Goal: Task Accomplishment & Management: Manage account settings

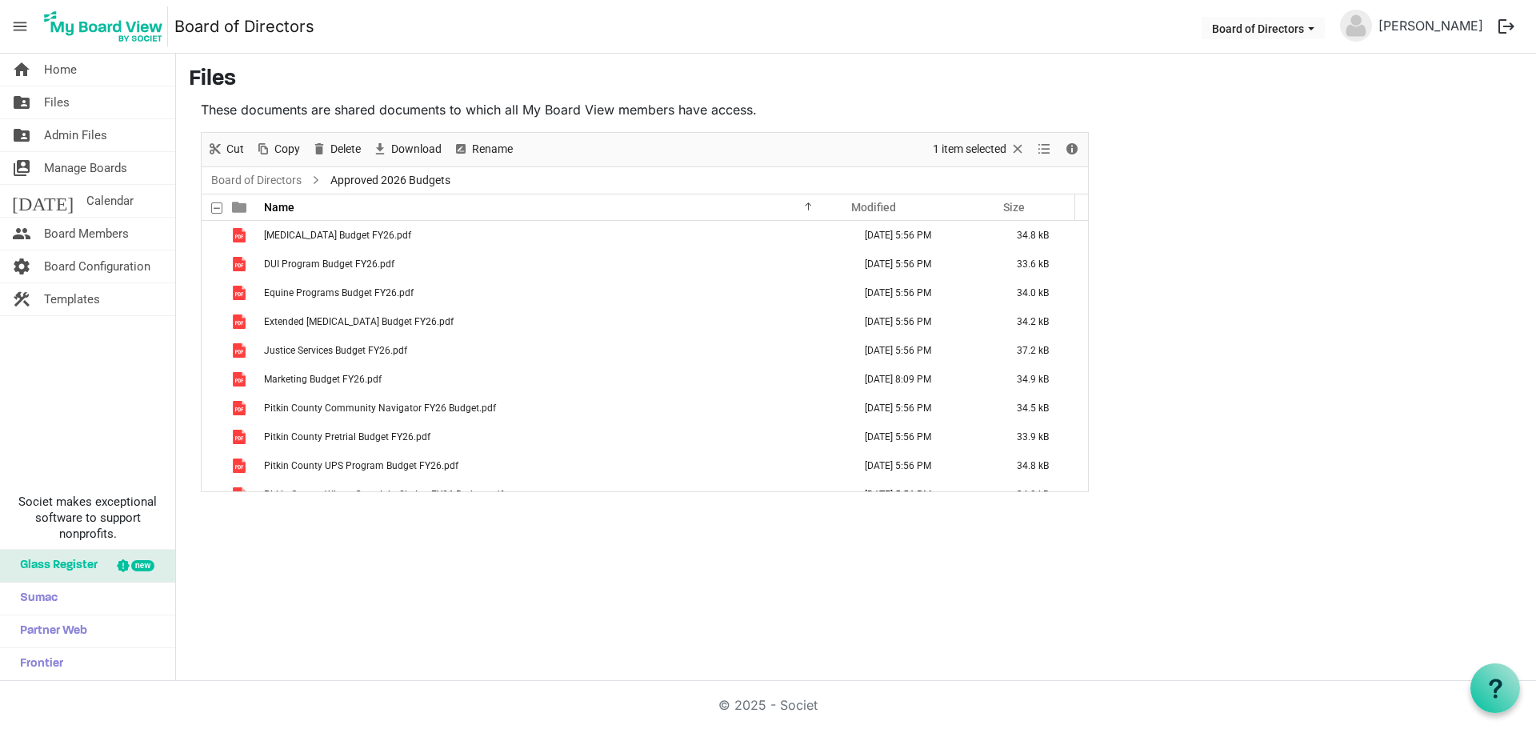
scroll to position [104, 0]
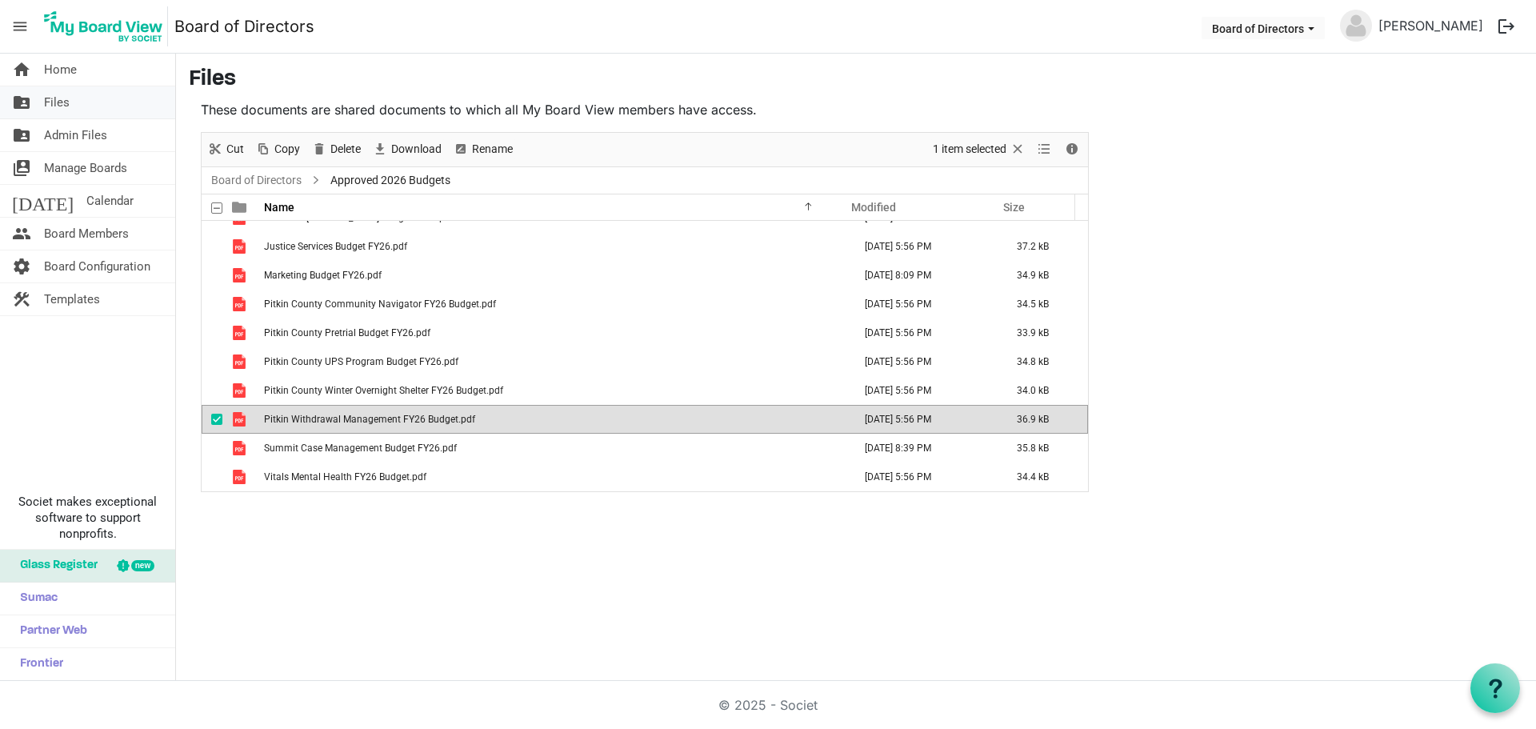
click at [43, 96] on link "folder_shared Files" at bounding box center [87, 102] width 175 height 32
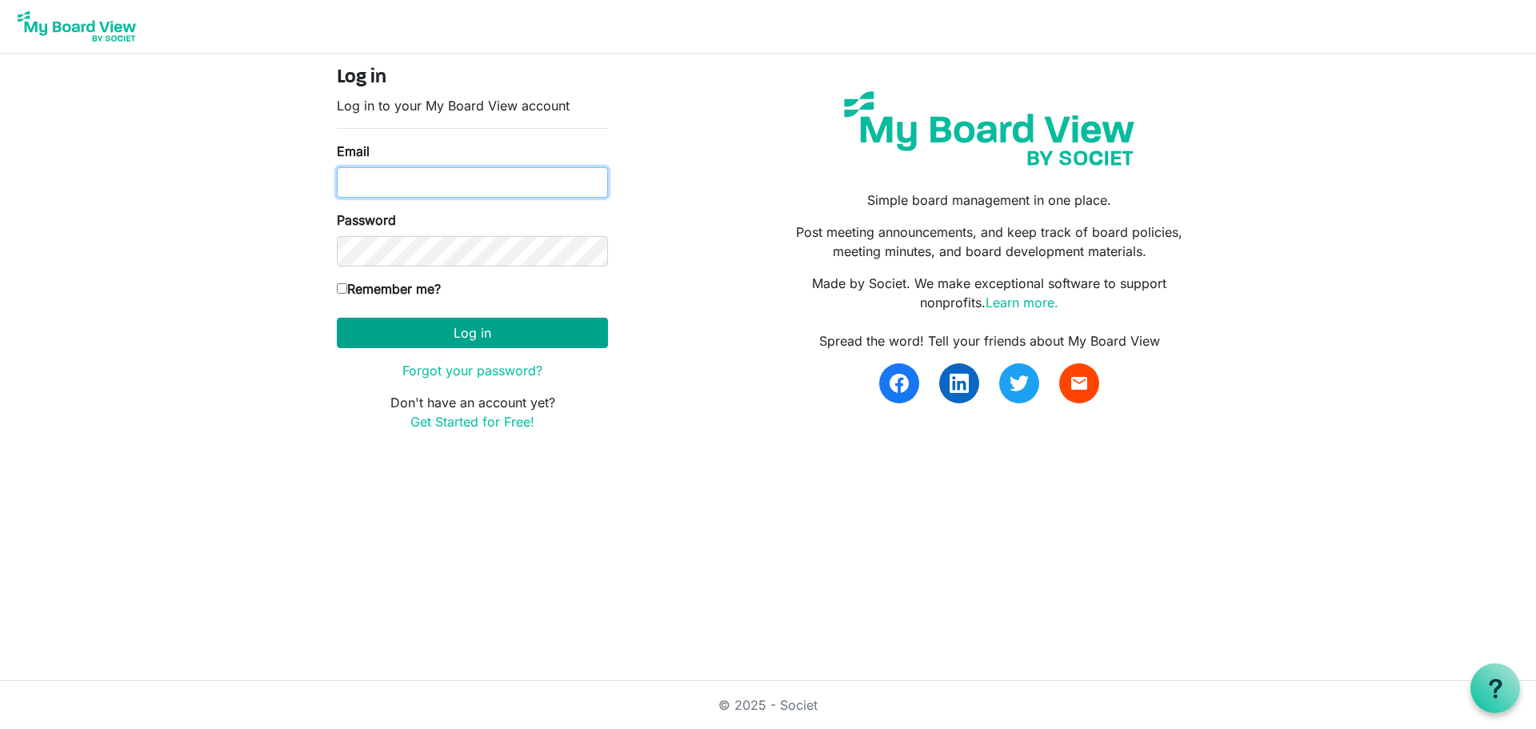
type input "janelle@recoveryresourcescolorado.org"
click at [466, 331] on button "Log in" at bounding box center [472, 333] width 271 height 30
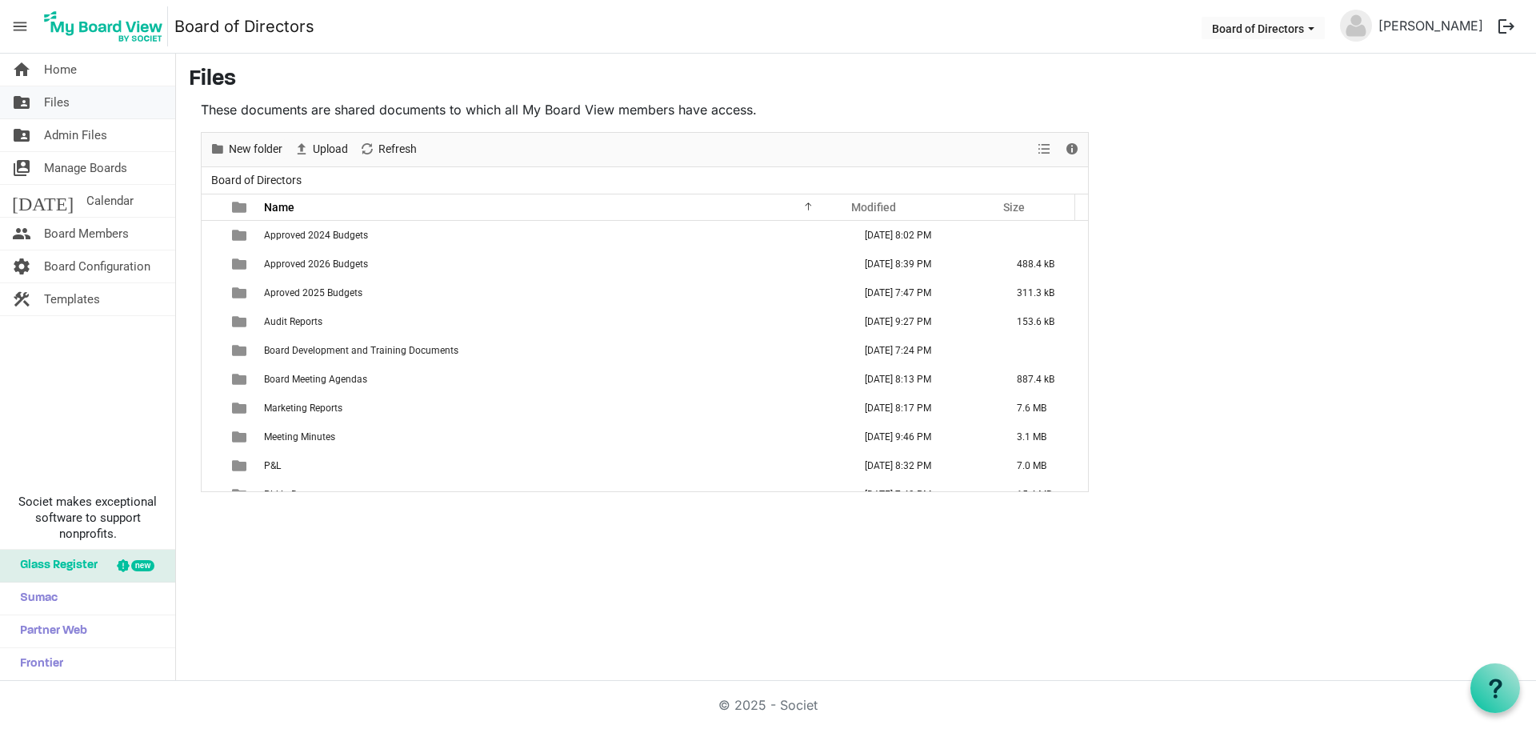
click at [58, 105] on span "Files" at bounding box center [57, 102] width 26 height 32
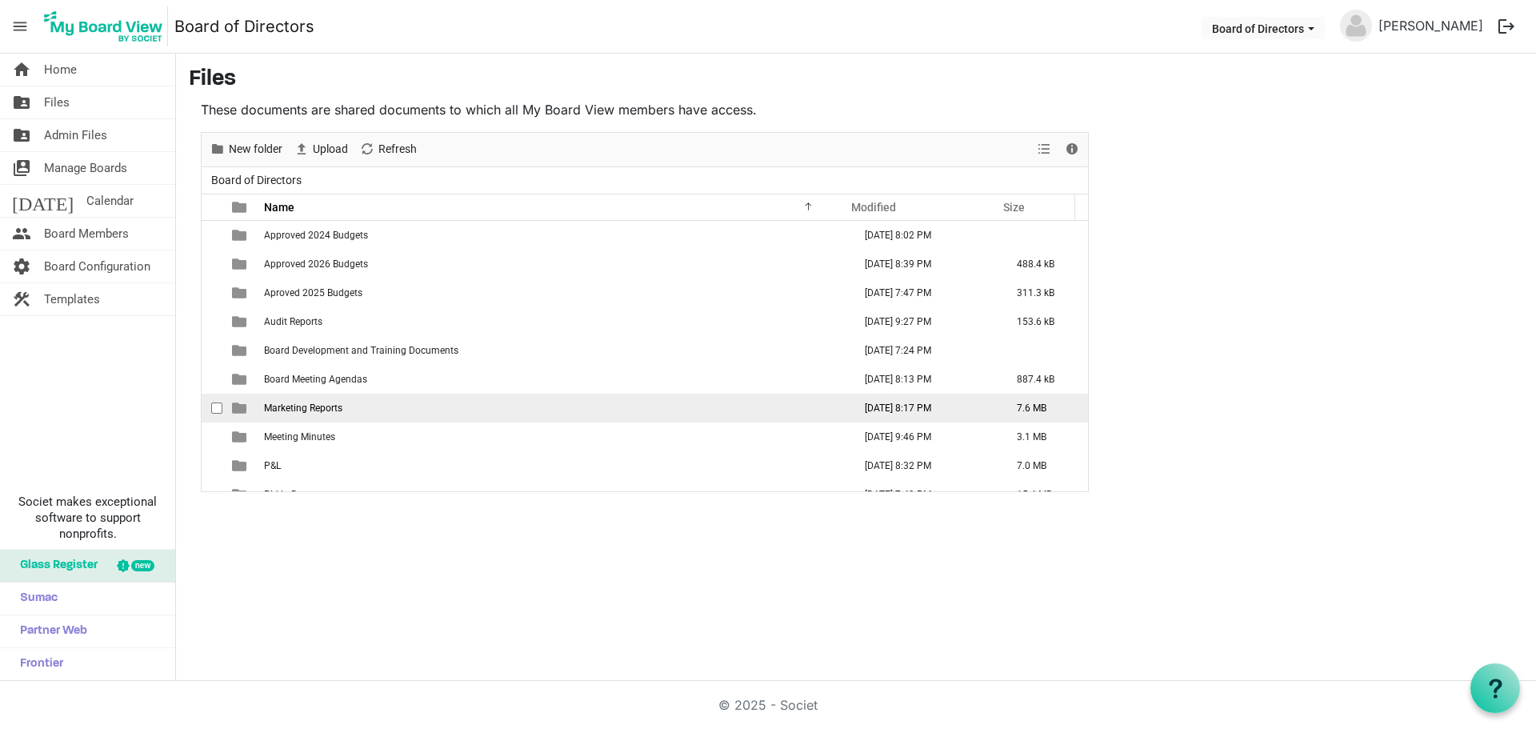
click at [360, 412] on td "Marketing Reports" at bounding box center [553, 407] width 589 height 29
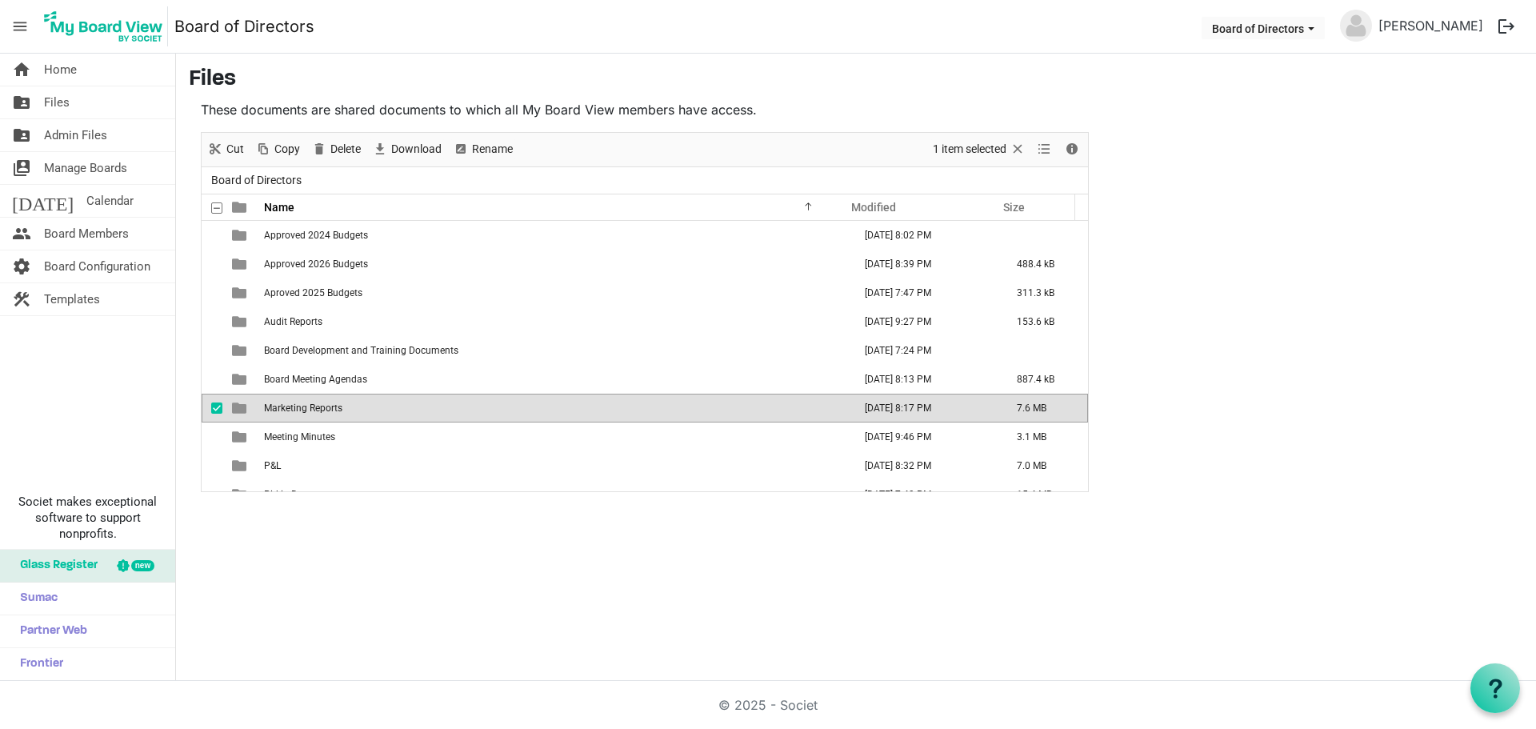
click at [360, 412] on td "Marketing Reports" at bounding box center [553, 407] width 589 height 29
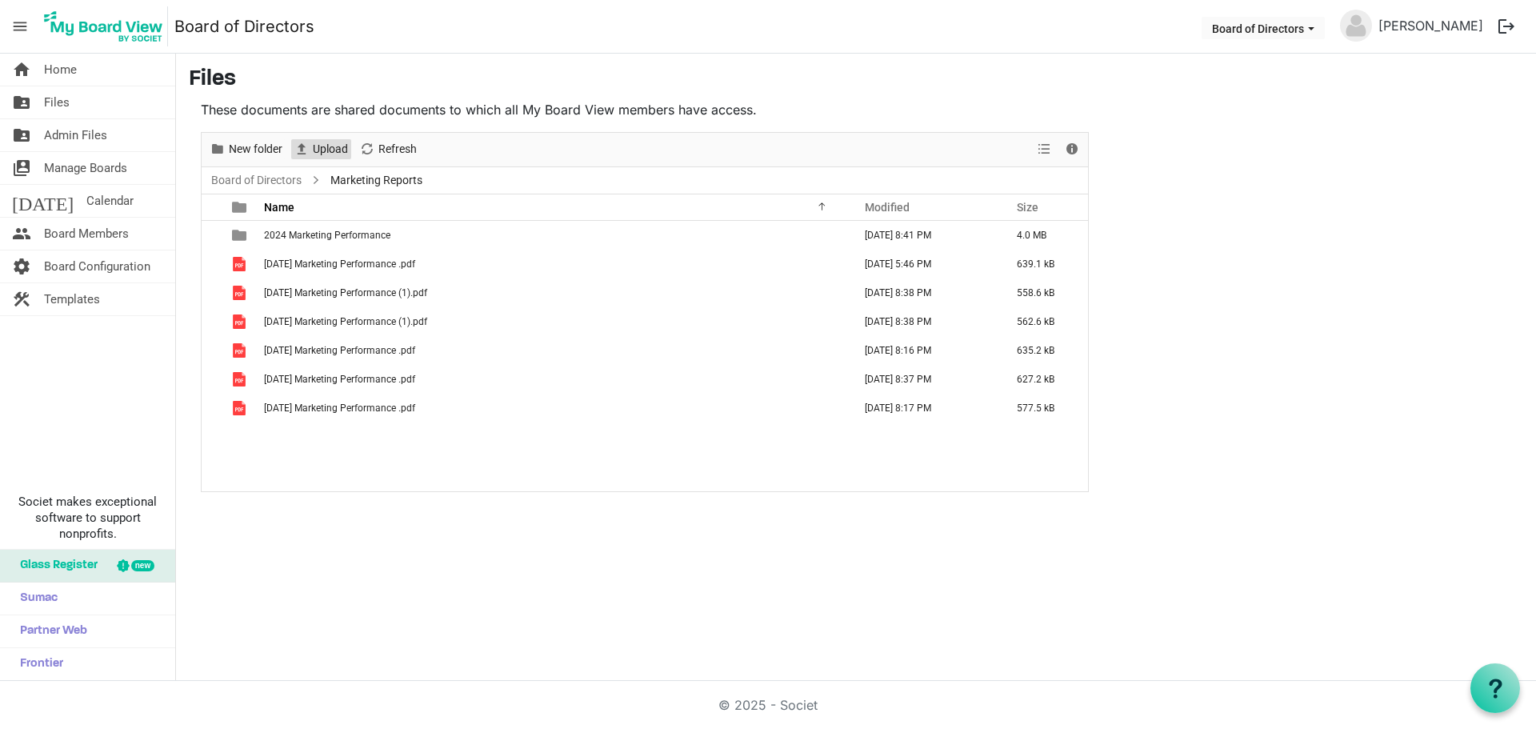
click at [331, 143] on span "Upload" at bounding box center [330, 149] width 38 height 20
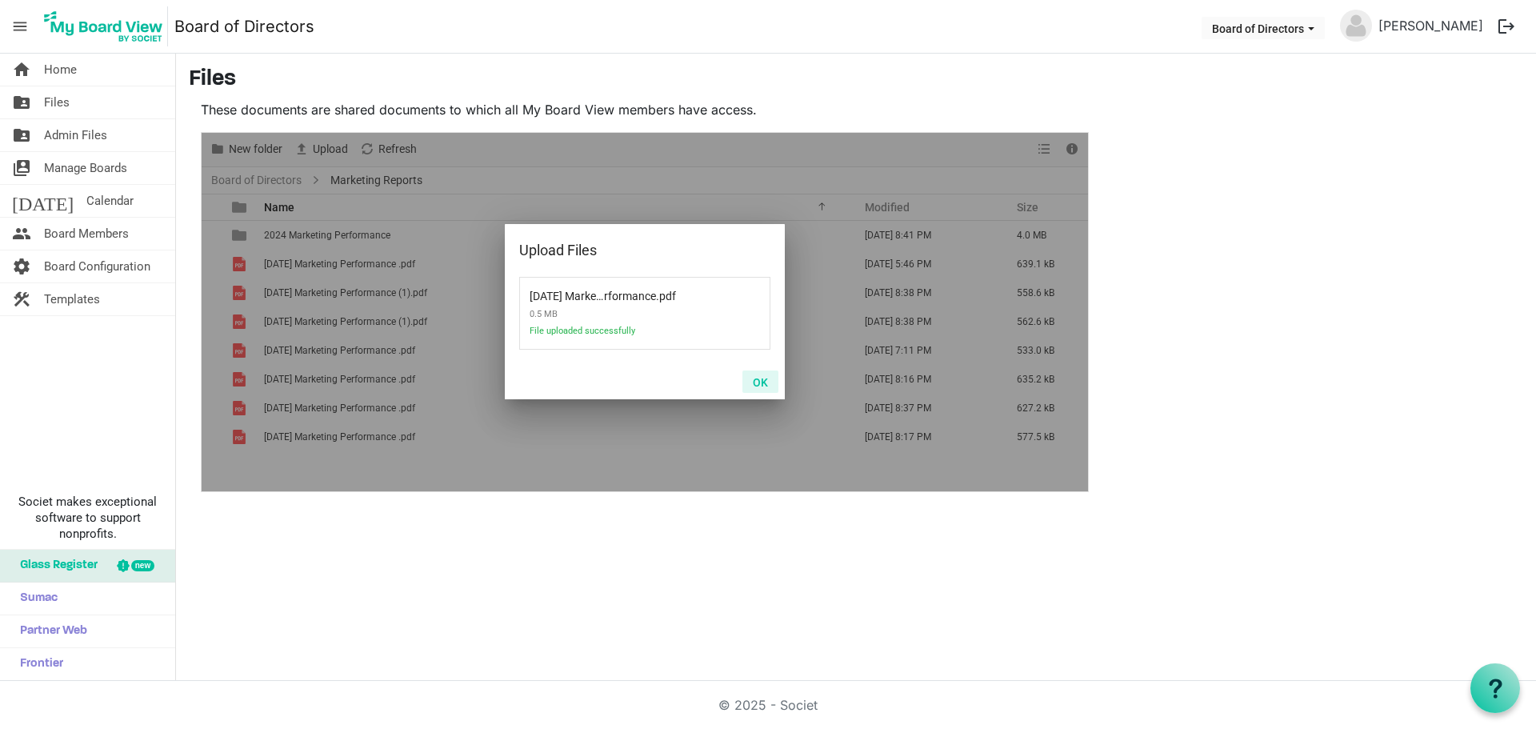
click at [761, 381] on button "OK" at bounding box center [760, 381] width 36 height 22
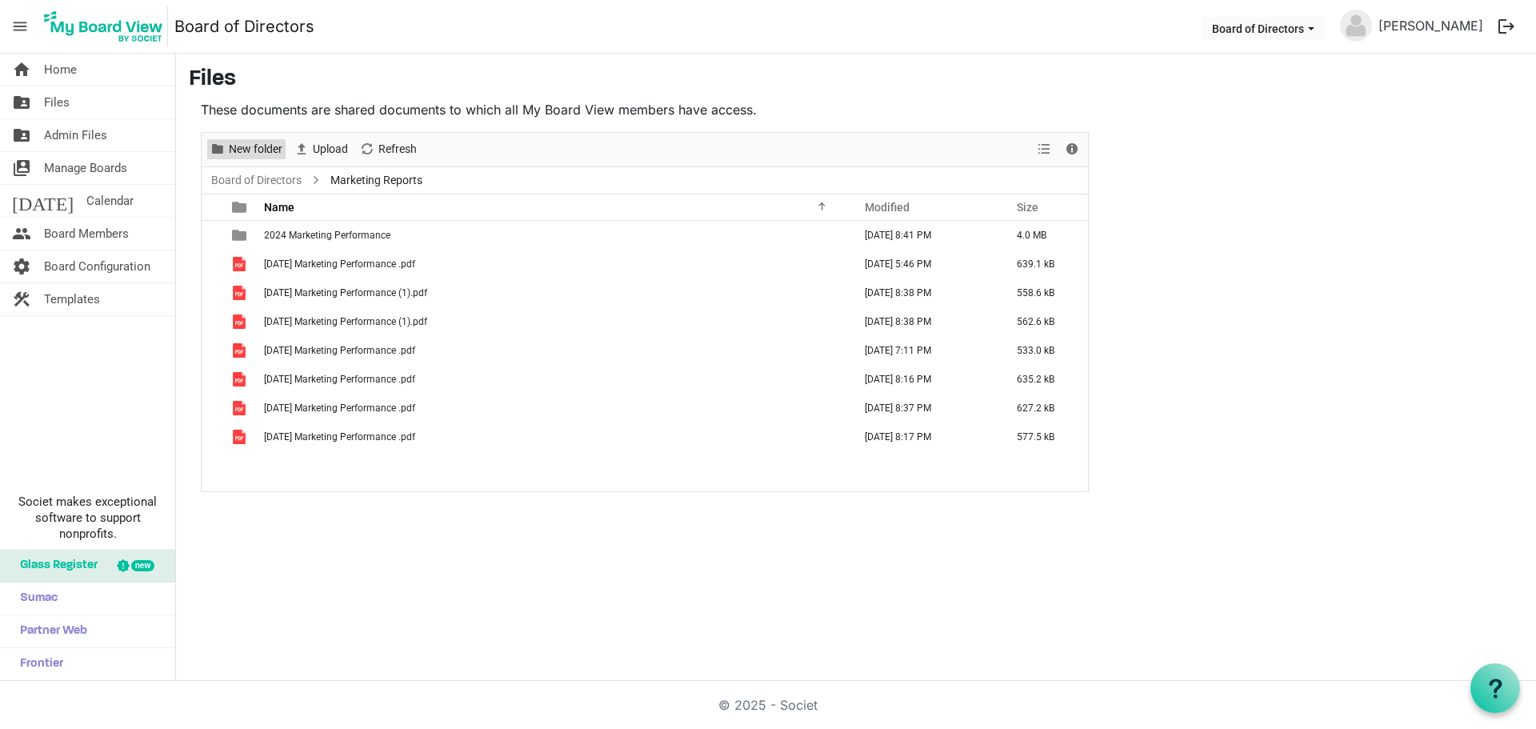
click at [246, 144] on span "New folder" at bounding box center [255, 149] width 57 height 20
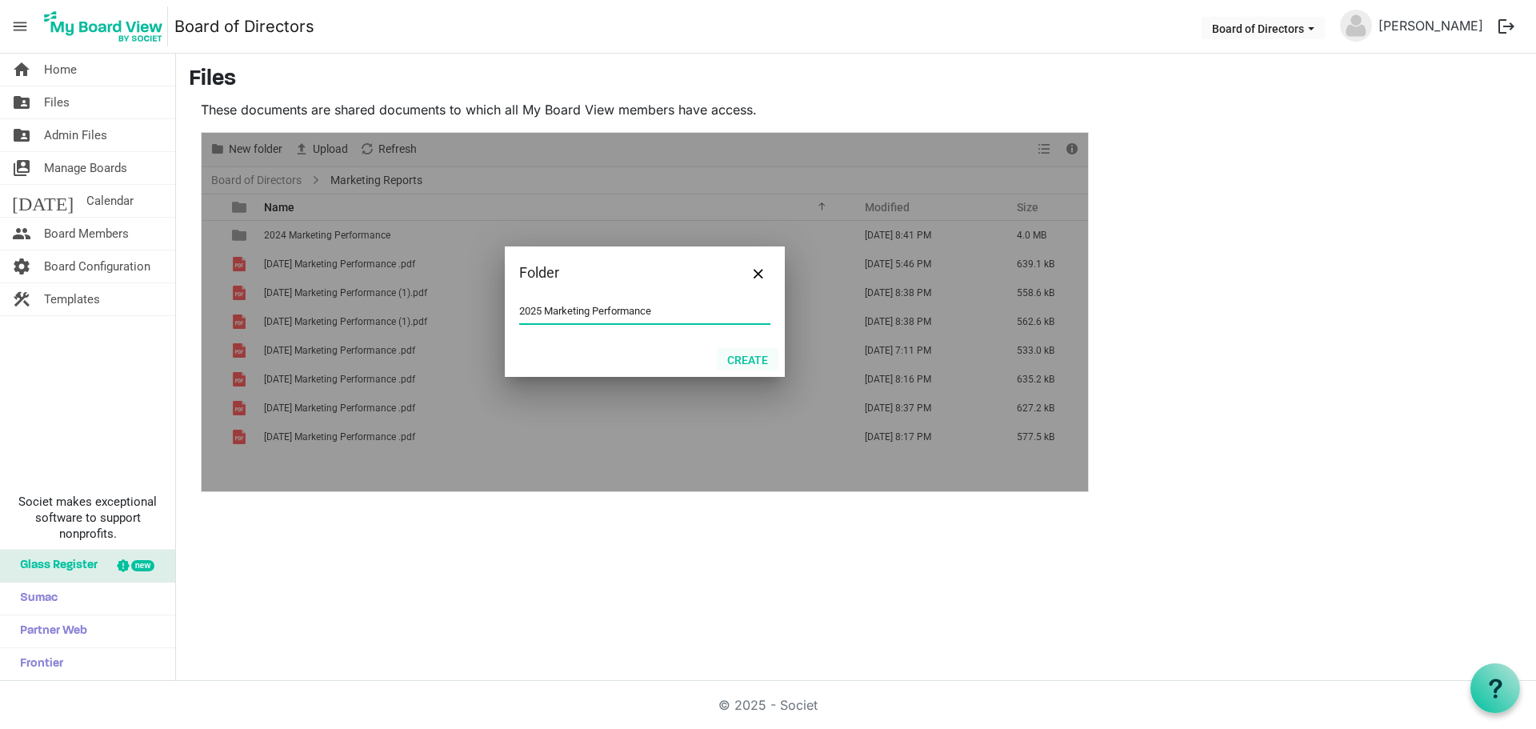
type input "2025 Marketing Performance"
click at [744, 356] on button "Create" at bounding box center [748, 359] width 62 height 22
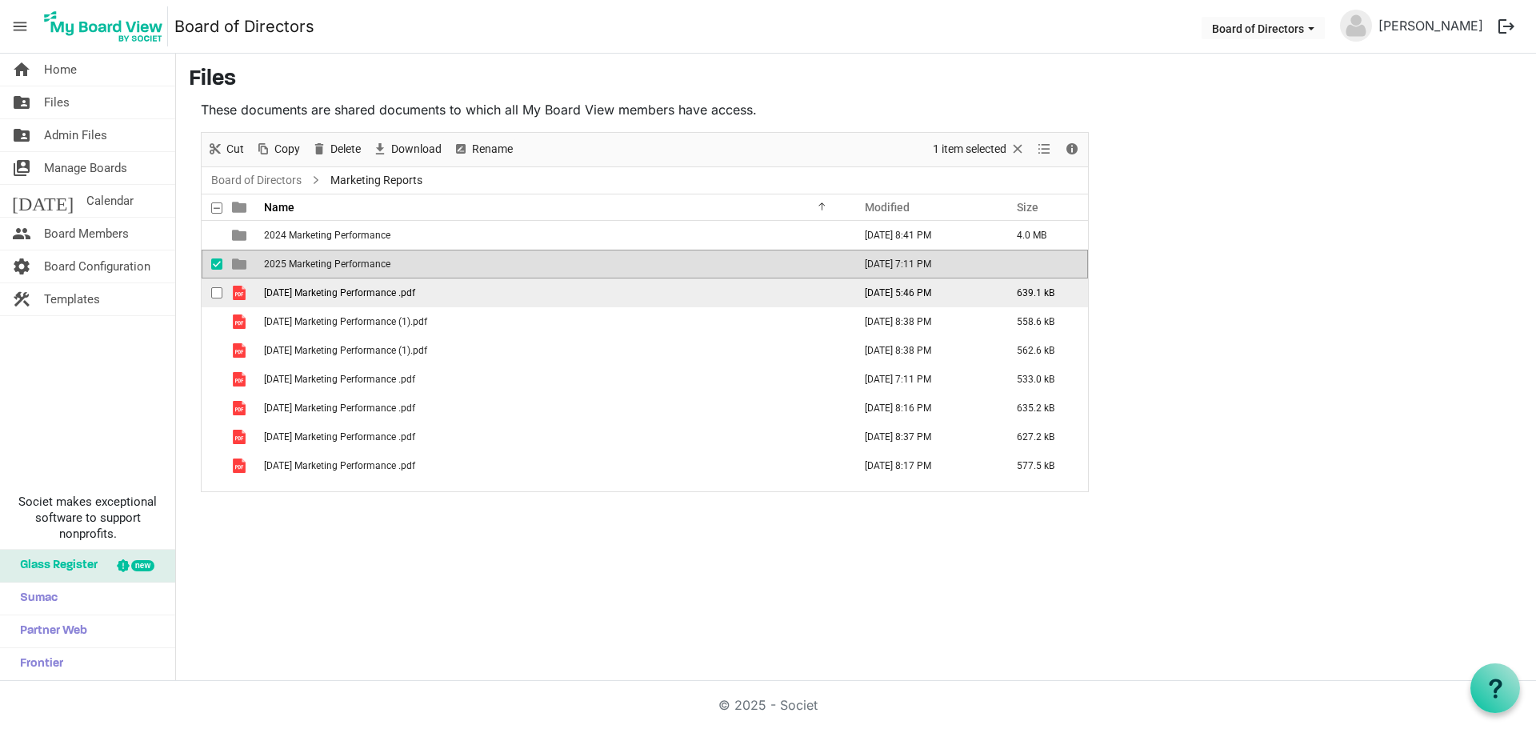
click at [354, 294] on span "April 2025 Marketing Performance .pdf" at bounding box center [339, 292] width 151 height 11
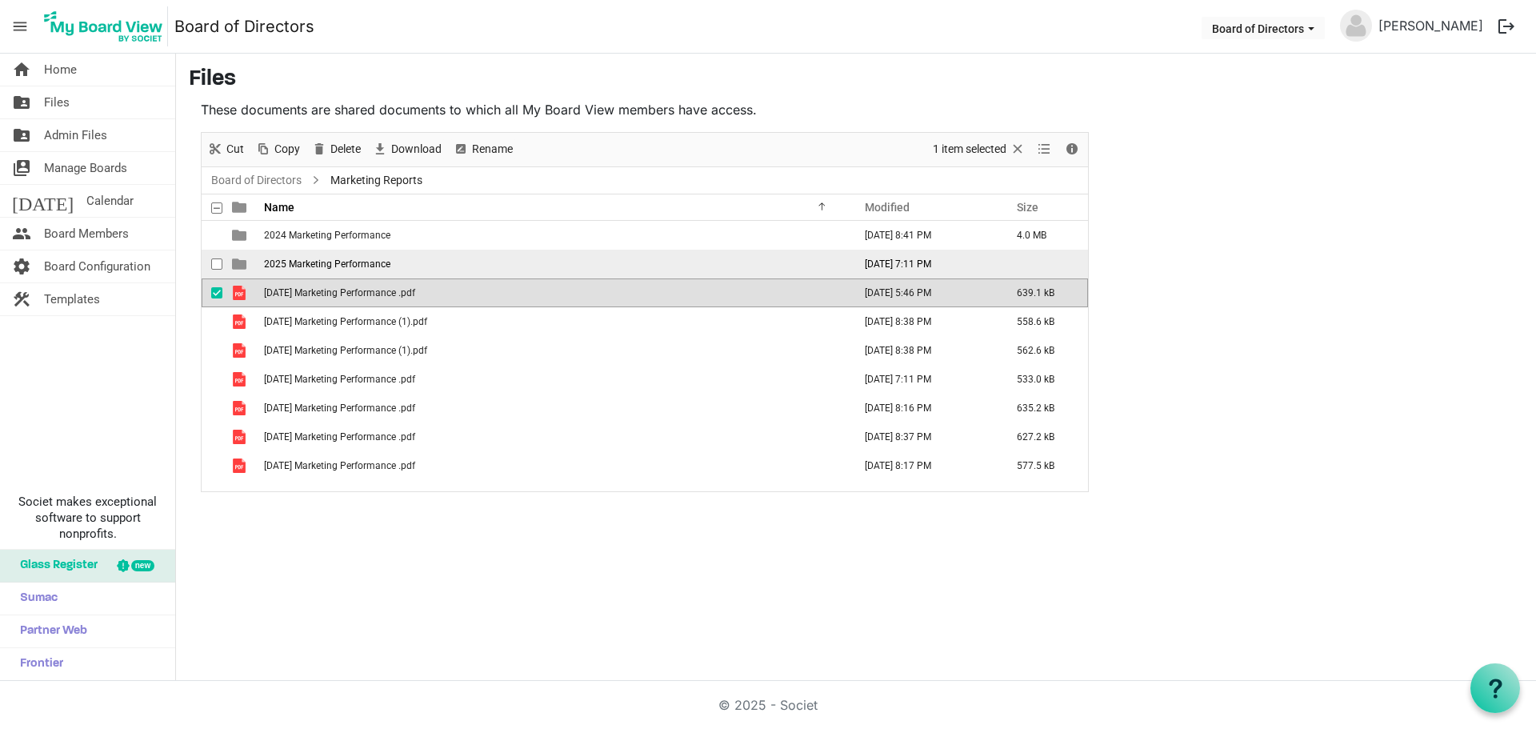
drag, startPoint x: 342, startPoint y: 293, endPoint x: 331, endPoint y: 258, distance: 35.9
click at [331, 258] on tbody "2024 Marketing Performance April 09, 2025 8:41 PM 4.0 MB 2025 Marketing Perform…" at bounding box center [645, 350] width 886 height 259
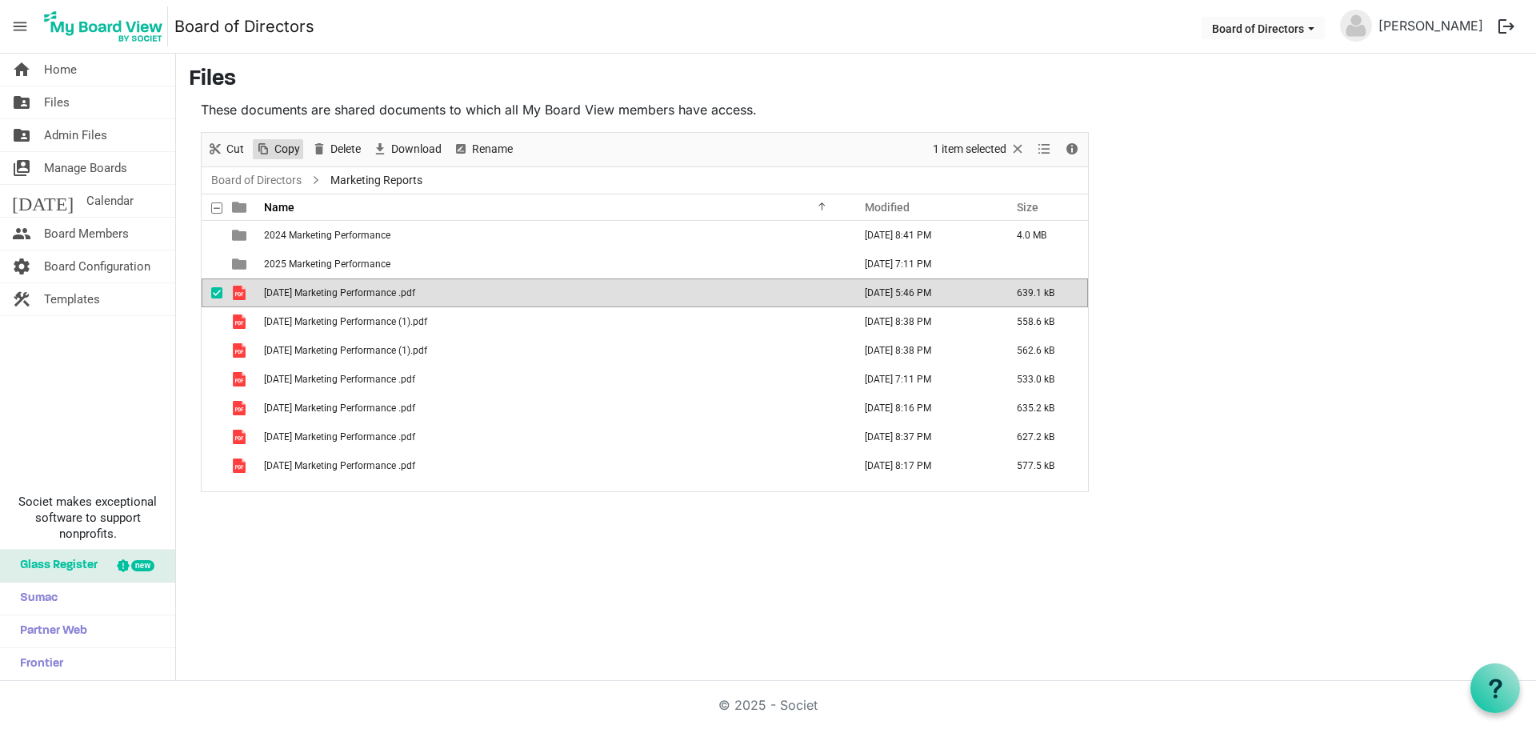
click at [280, 141] on span "Copy" at bounding box center [287, 149] width 29 height 20
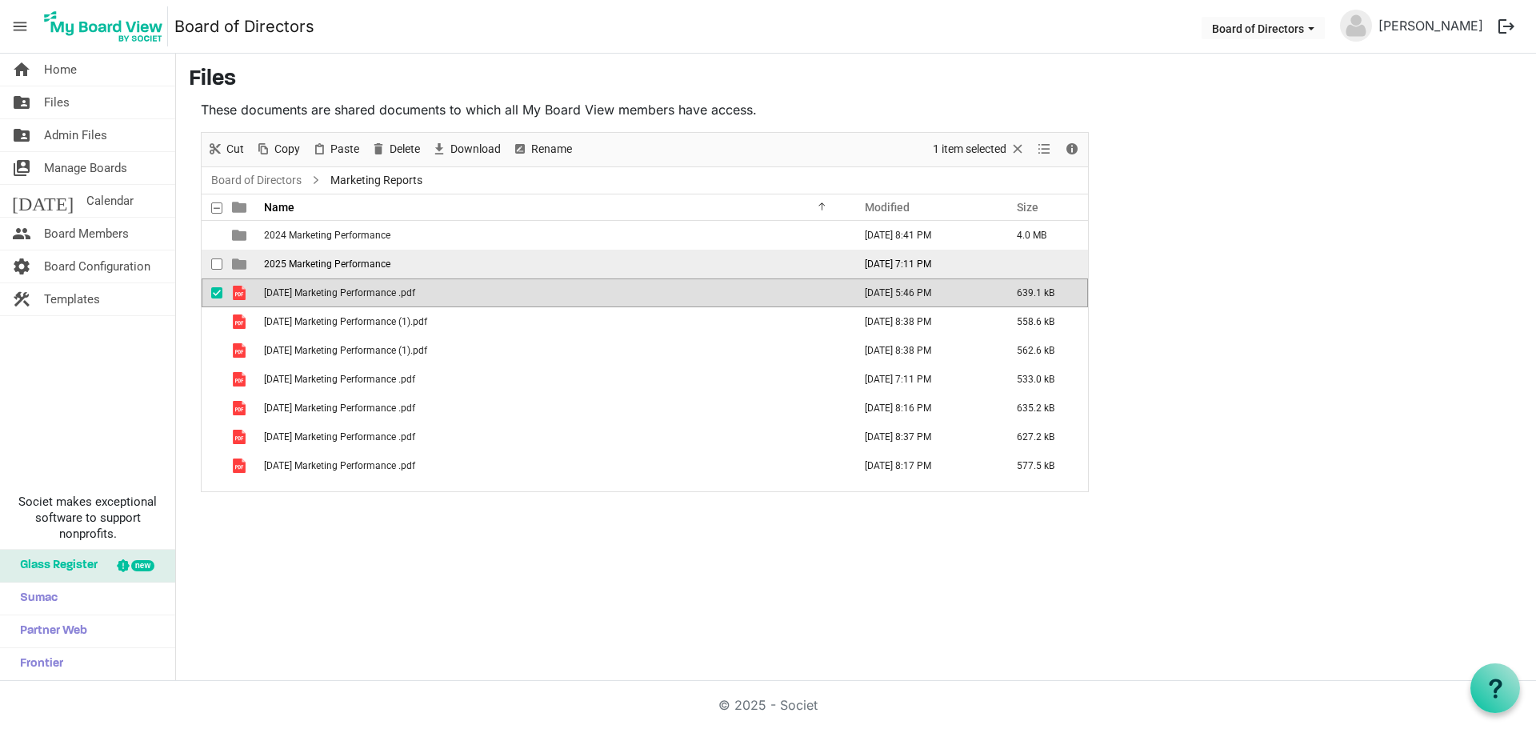
click at [293, 261] on span "2025 Marketing Performance" at bounding box center [327, 263] width 126 height 11
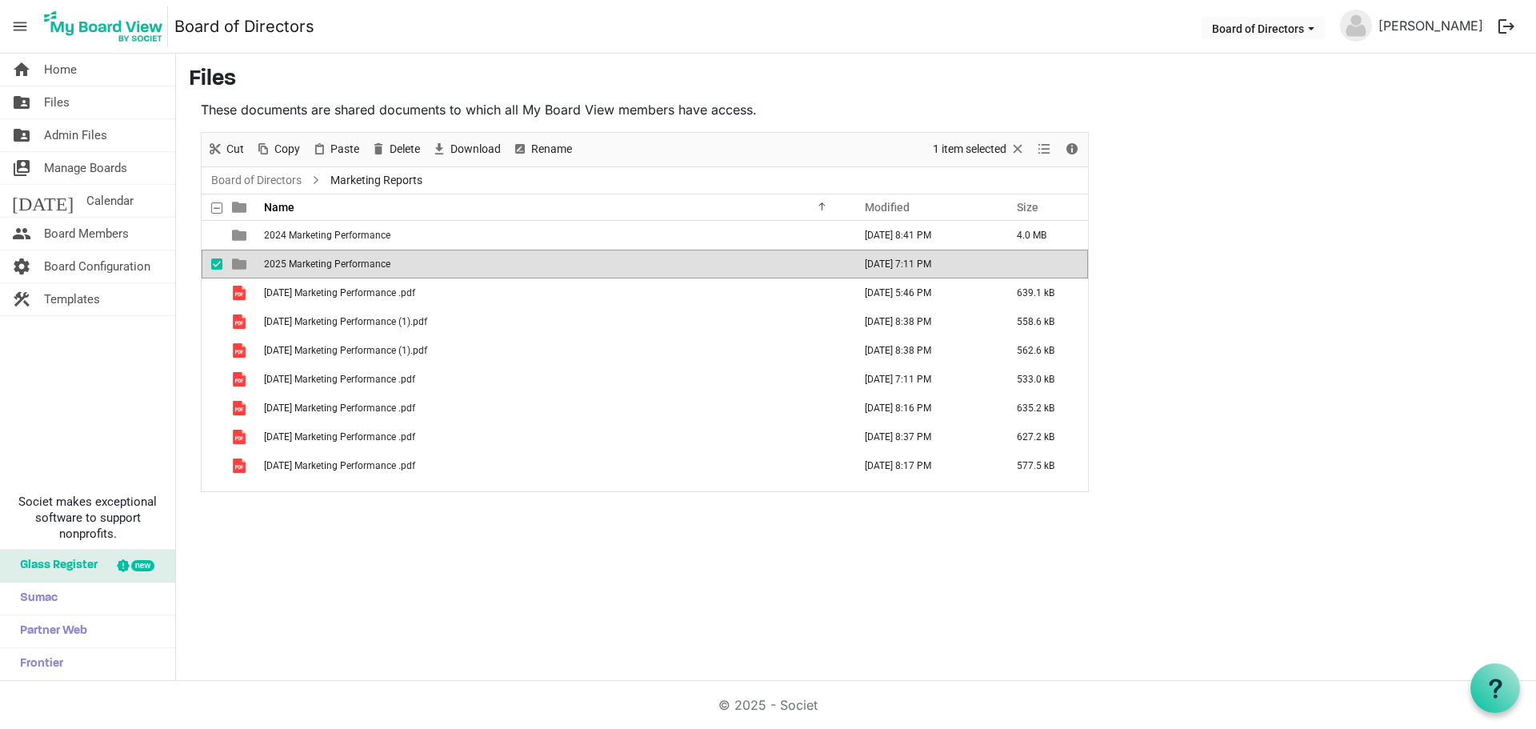
click at [293, 261] on span "2025 Marketing Performance" at bounding box center [327, 263] width 126 height 11
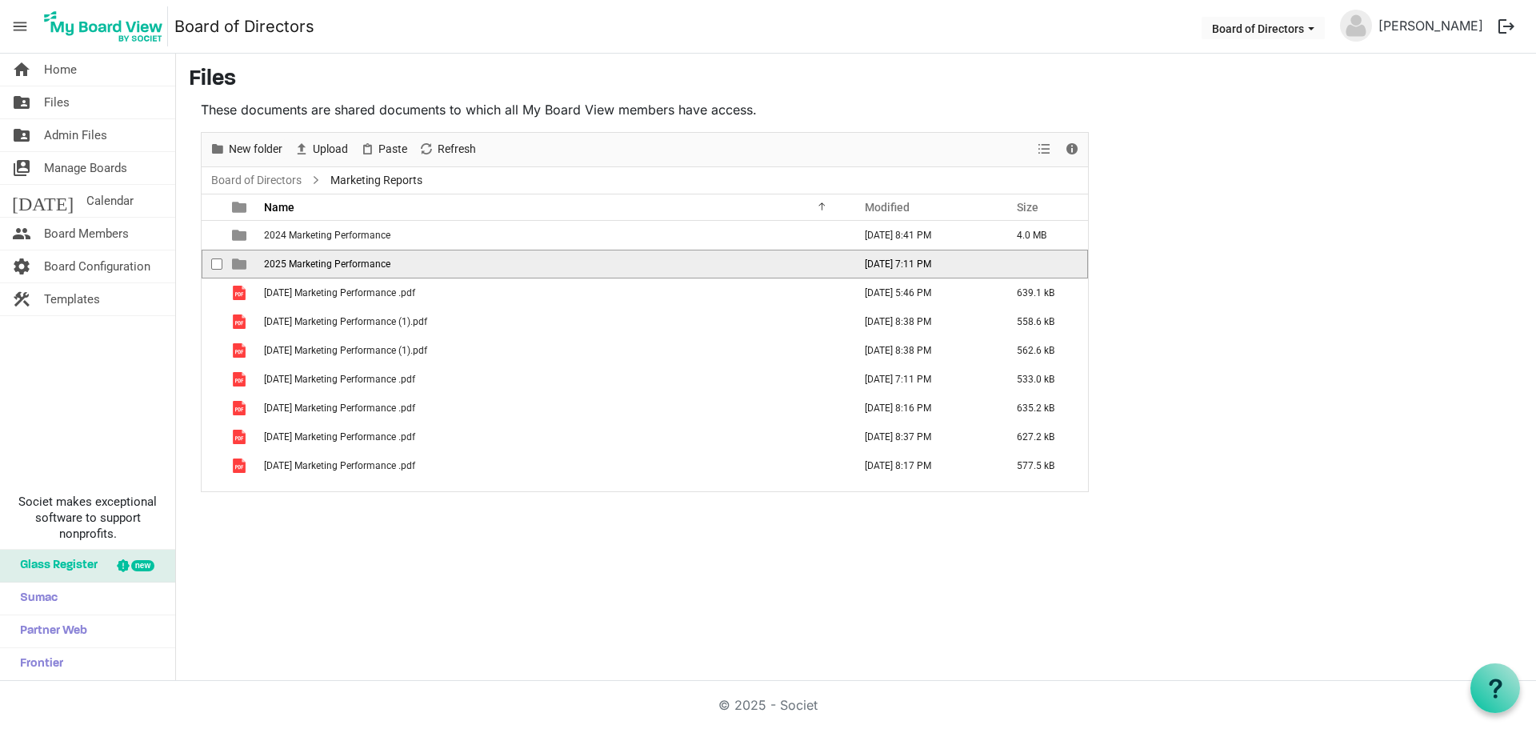
click at [293, 261] on span "2025 Marketing Performance" at bounding box center [327, 263] width 126 height 11
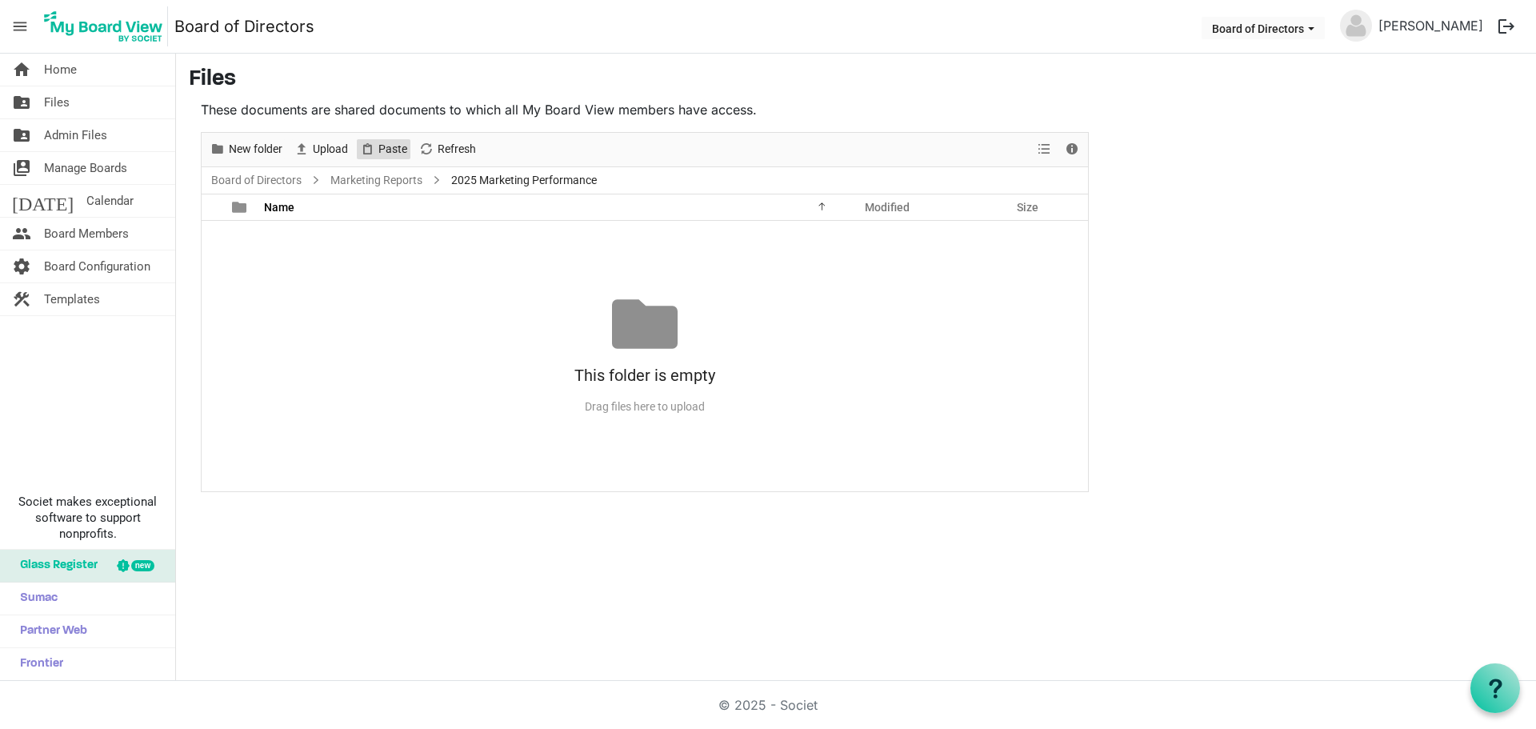
click at [381, 143] on span "Paste" at bounding box center [393, 149] width 32 height 20
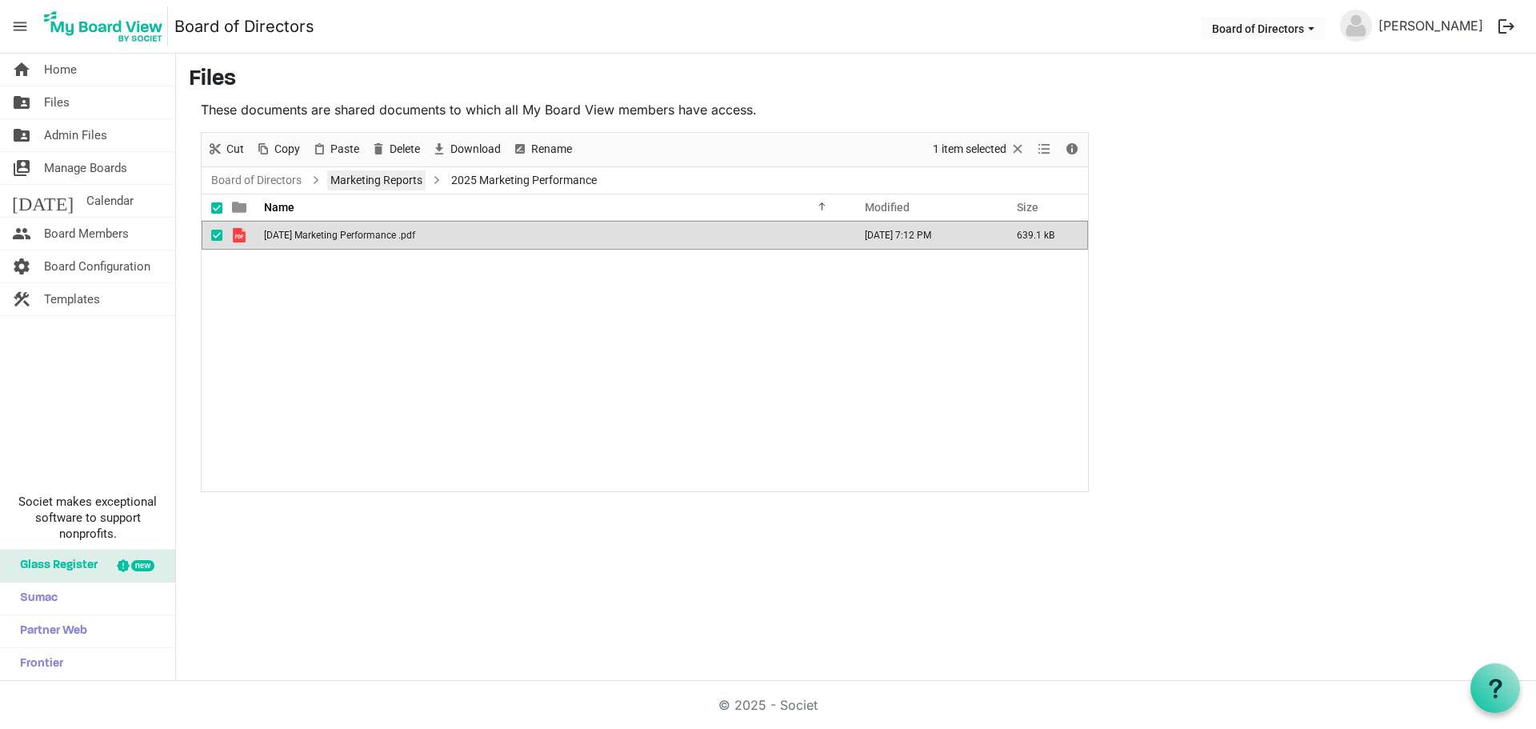
click at [366, 179] on link "Marketing Reports" at bounding box center [376, 180] width 98 height 20
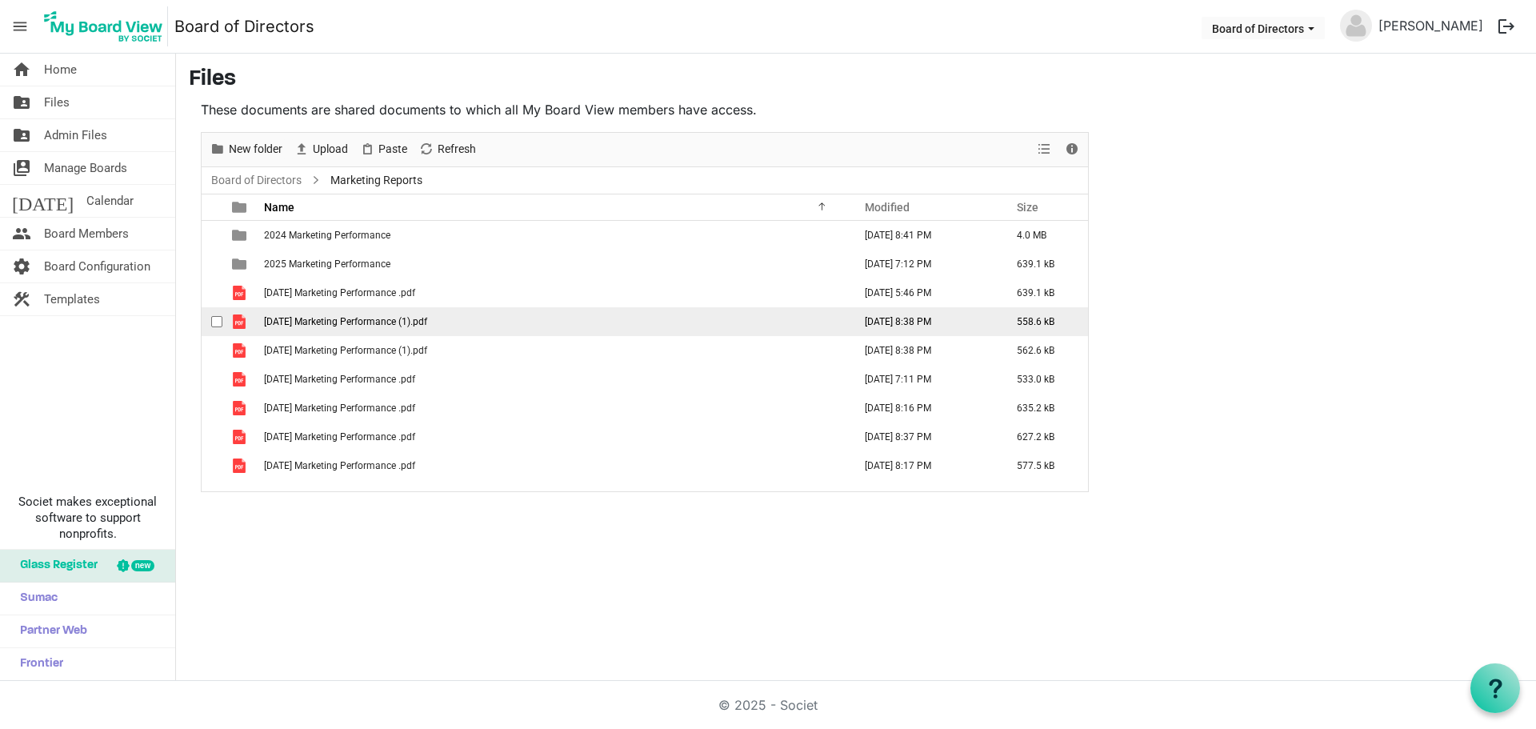
click at [310, 326] on span "February 2025 Marketing Performance (1).pdf" at bounding box center [345, 321] width 163 height 11
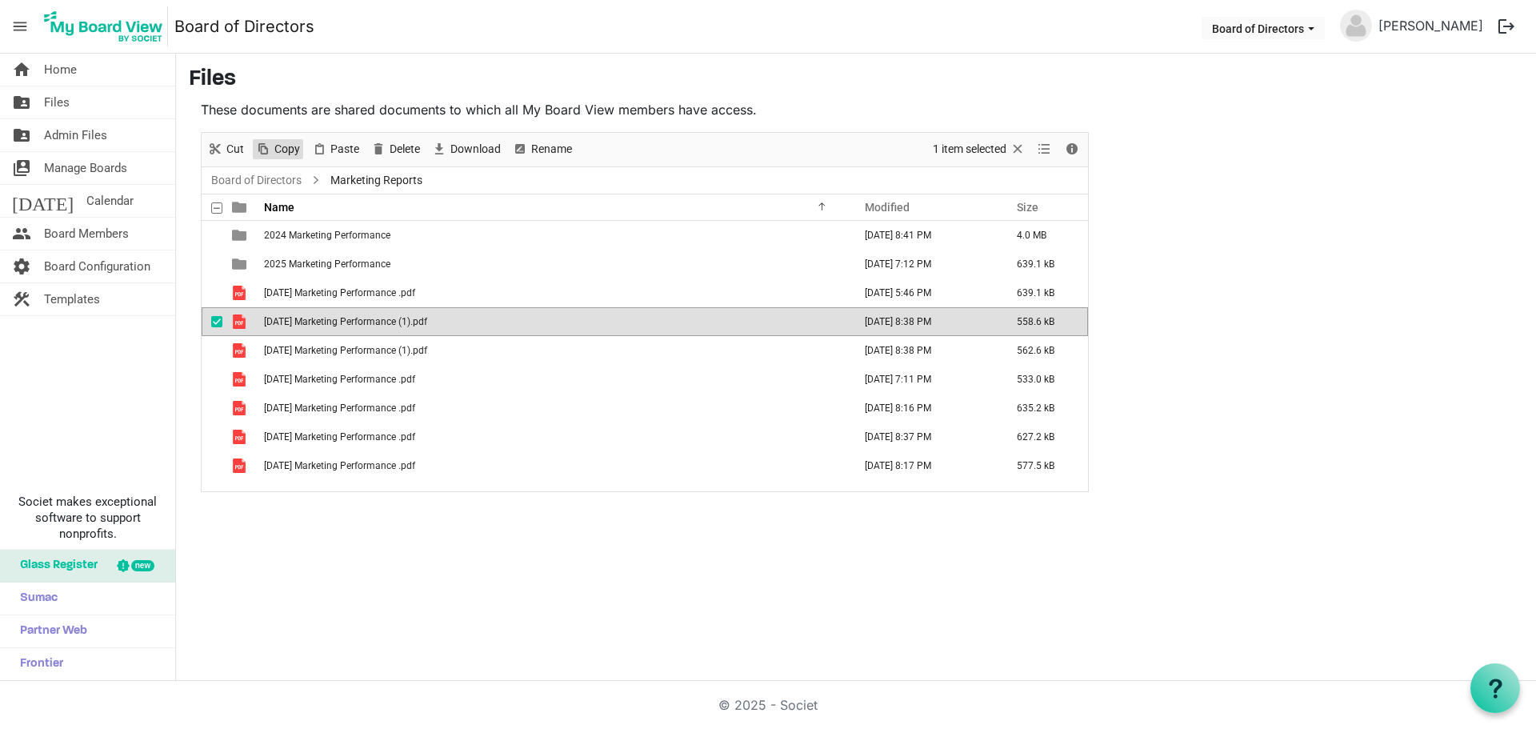
click at [278, 152] on span "Copy" at bounding box center [287, 149] width 29 height 20
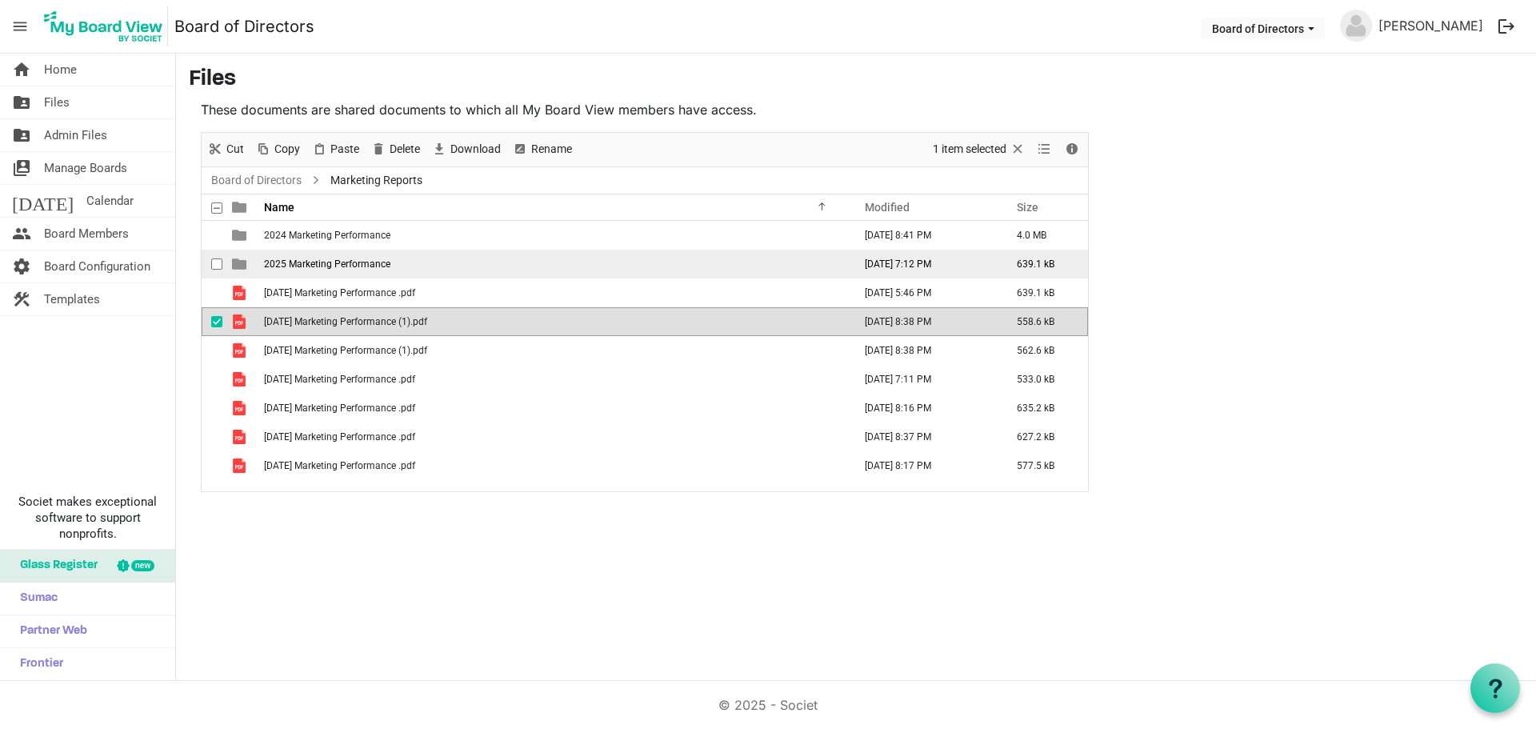
click at [328, 265] on span "2025 Marketing Performance" at bounding box center [327, 263] width 126 height 11
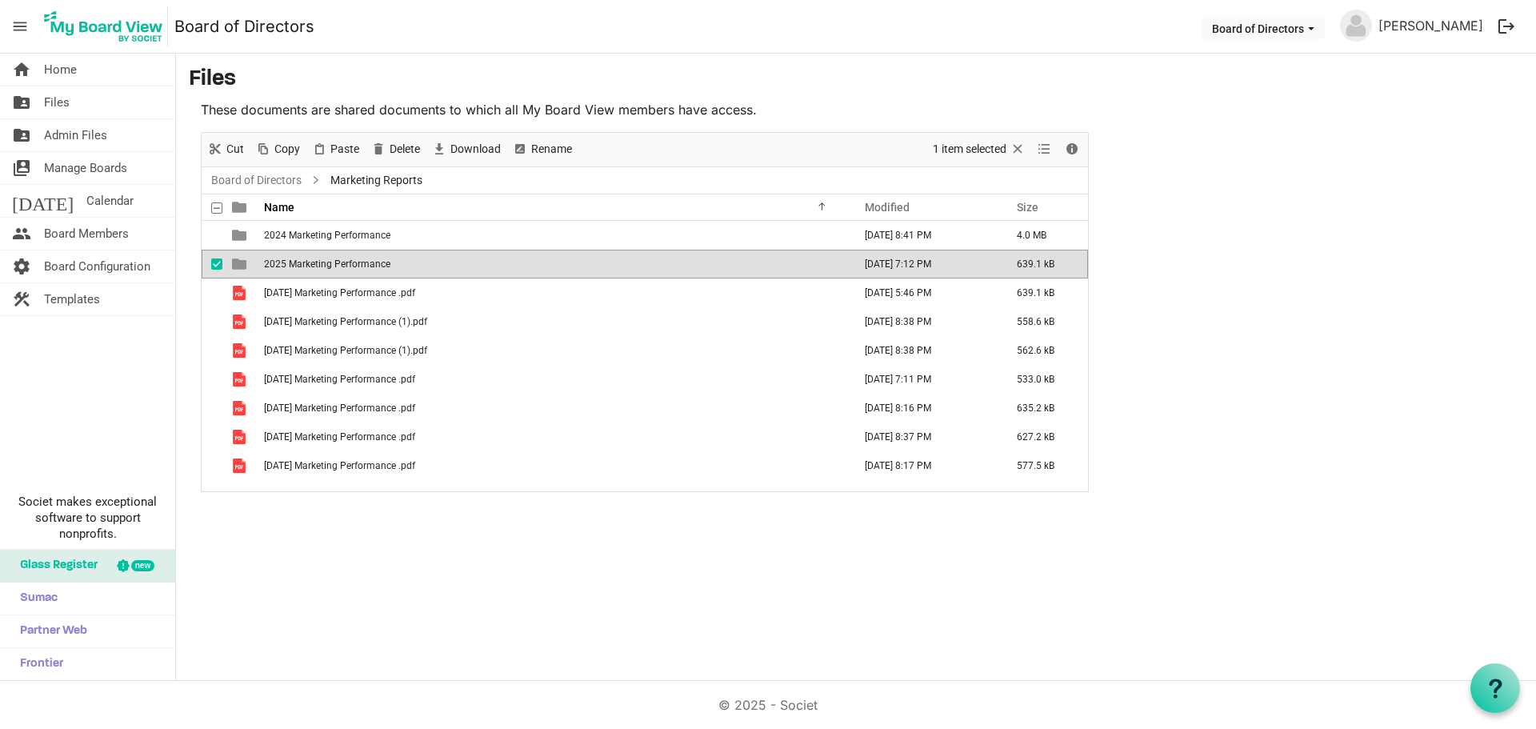
click at [327, 262] on span "2025 Marketing Performance" at bounding box center [327, 263] width 126 height 11
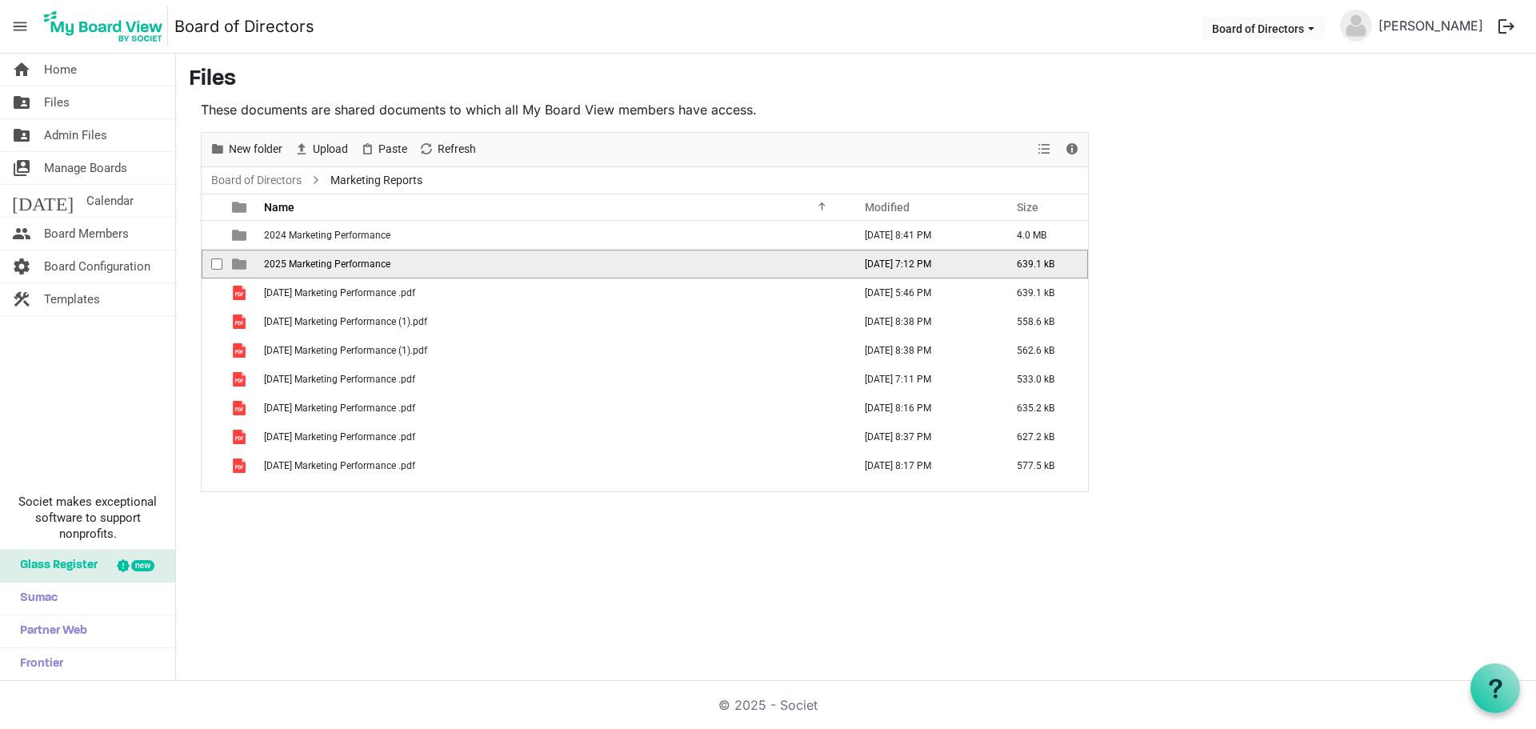
click at [327, 262] on span "2025 Marketing Performance" at bounding box center [327, 263] width 126 height 11
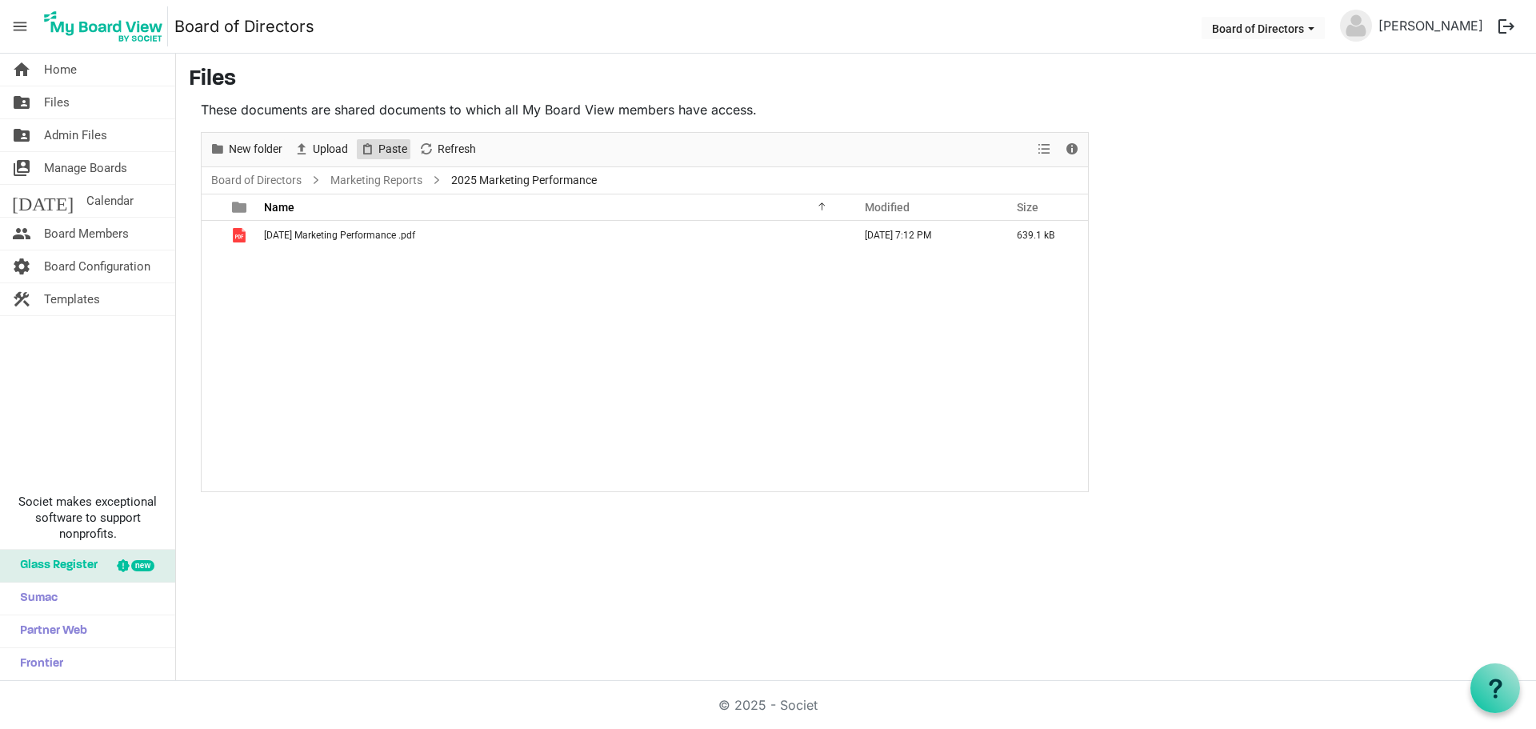
click at [384, 151] on span "Paste" at bounding box center [393, 149] width 32 height 20
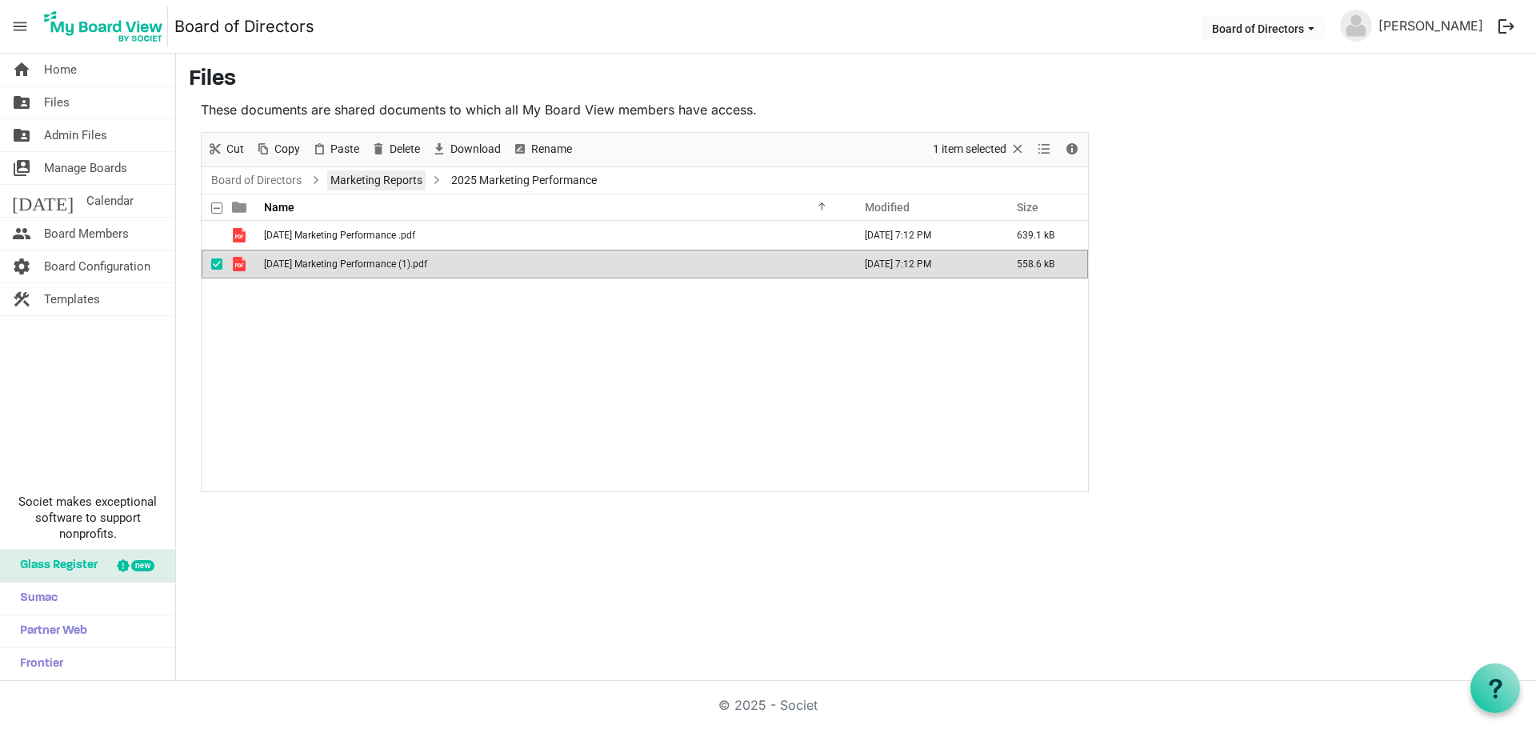
click at [387, 183] on link "Marketing Reports" at bounding box center [376, 180] width 98 height 20
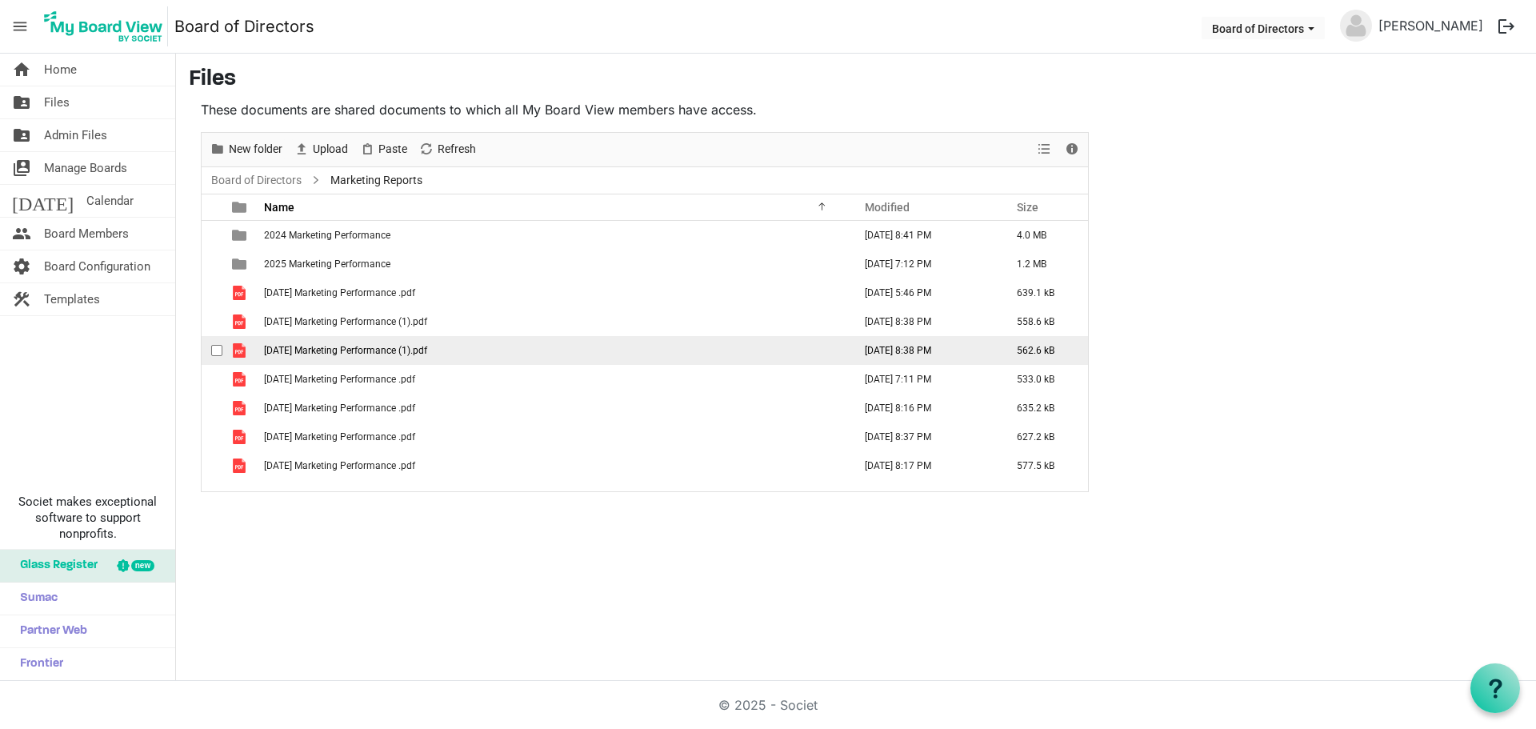
click at [290, 350] on span "January 2025 Marketing Performance (1).pdf" at bounding box center [345, 350] width 163 height 11
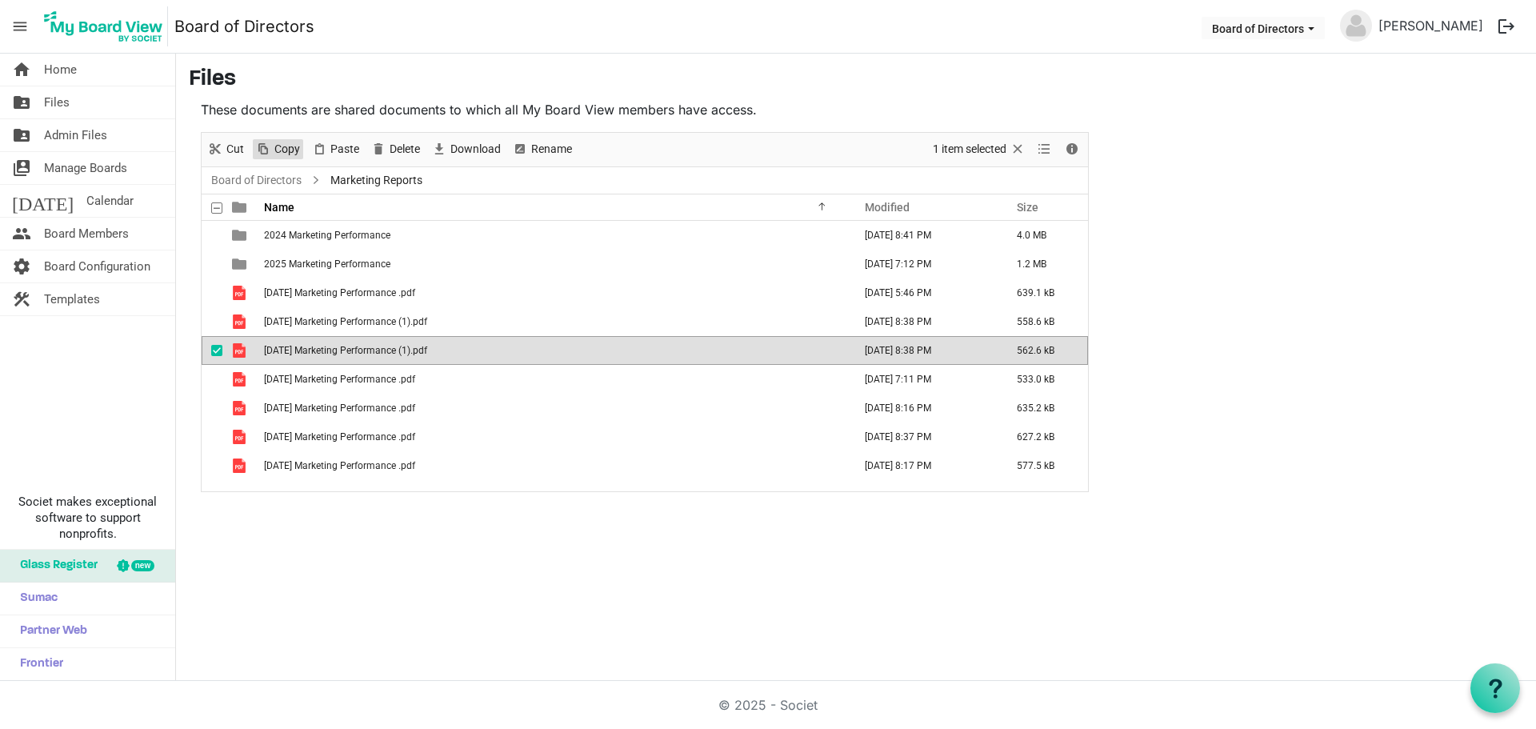
click at [296, 153] on span "Copy" at bounding box center [287, 149] width 29 height 20
click at [264, 176] on link "Board of Directors" at bounding box center [256, 180] width 97 height 20
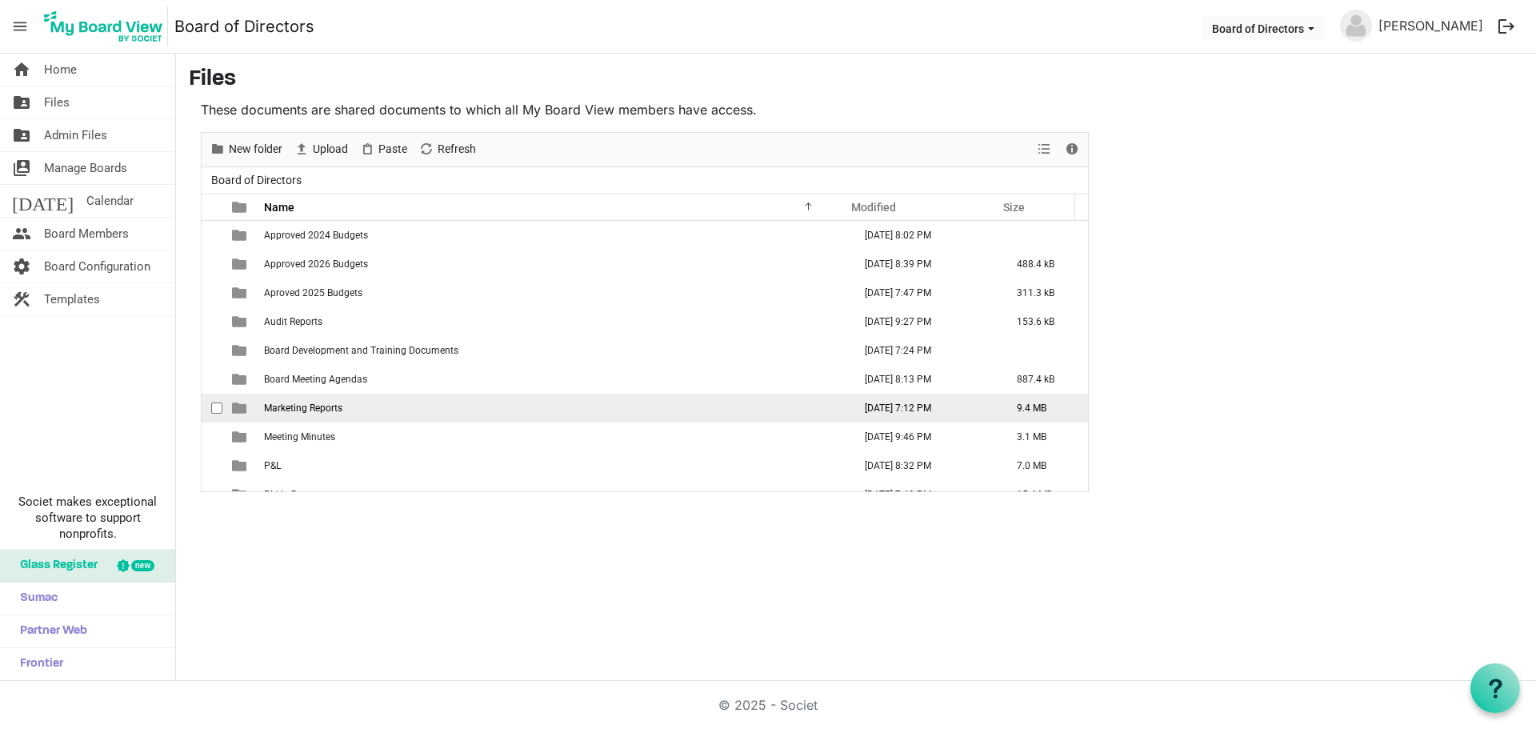
click at [302, 405] on span "Marketing Reports" at bounding box center [303, 407] width 78 height 11
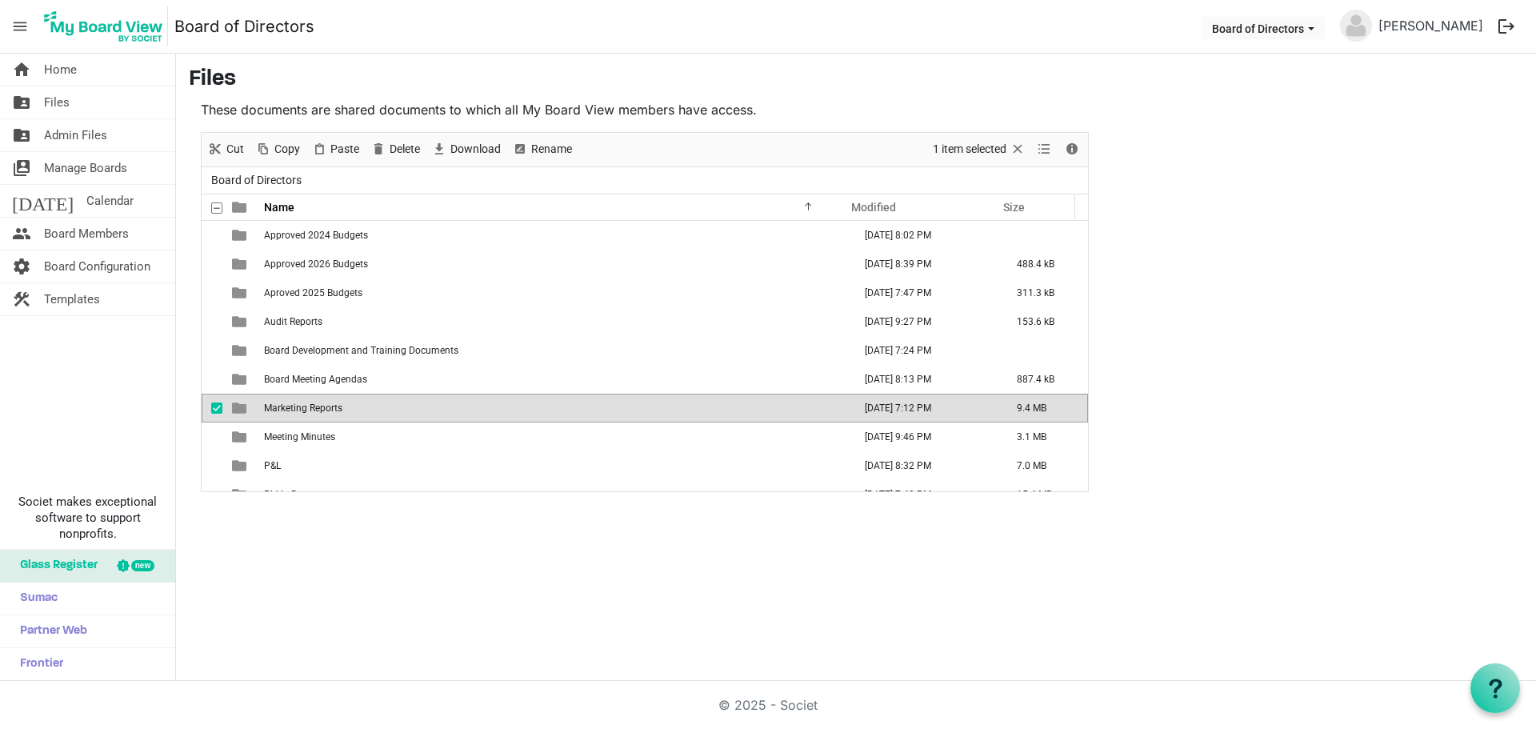
click at [302, 405] on span "Marketing Reports" at bounding box center [303, 407] width 78 height 11
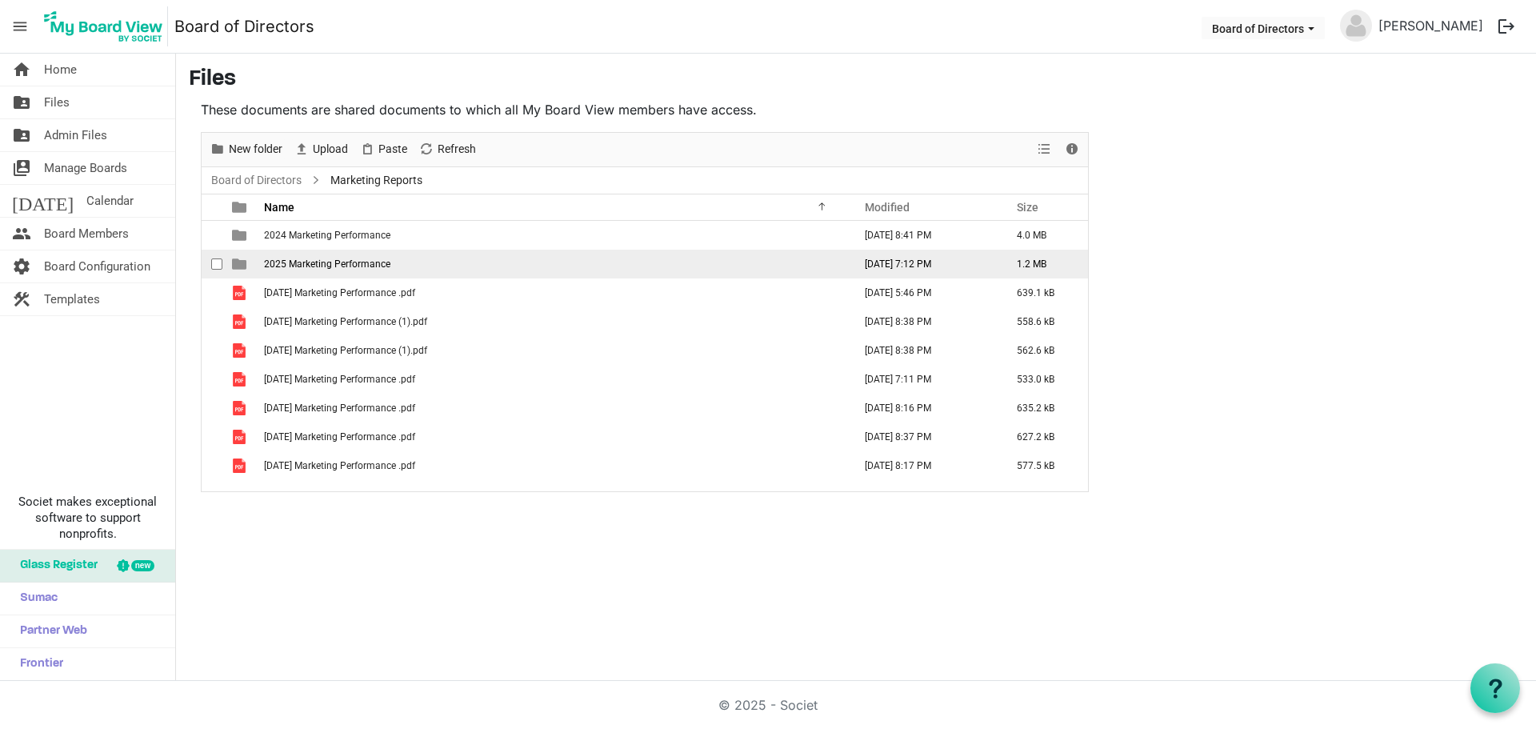
click at [314, 266] on span "2025 Marketing Performance" at bounding box center [327, 263] width 126 height 11
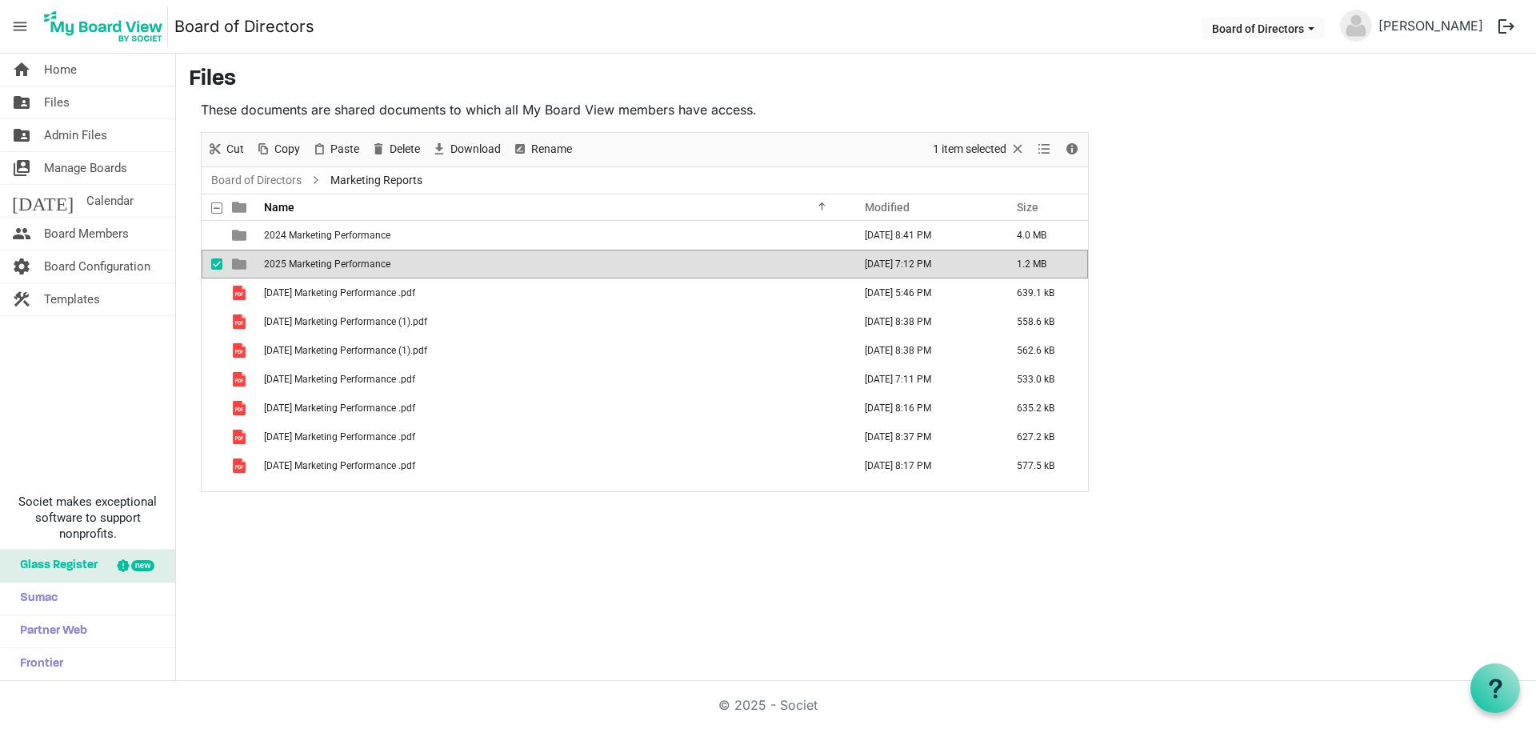
click at [314, 266] on span "2025 Marketing Performance" at bounding box center [327, 263] width 126 height 11
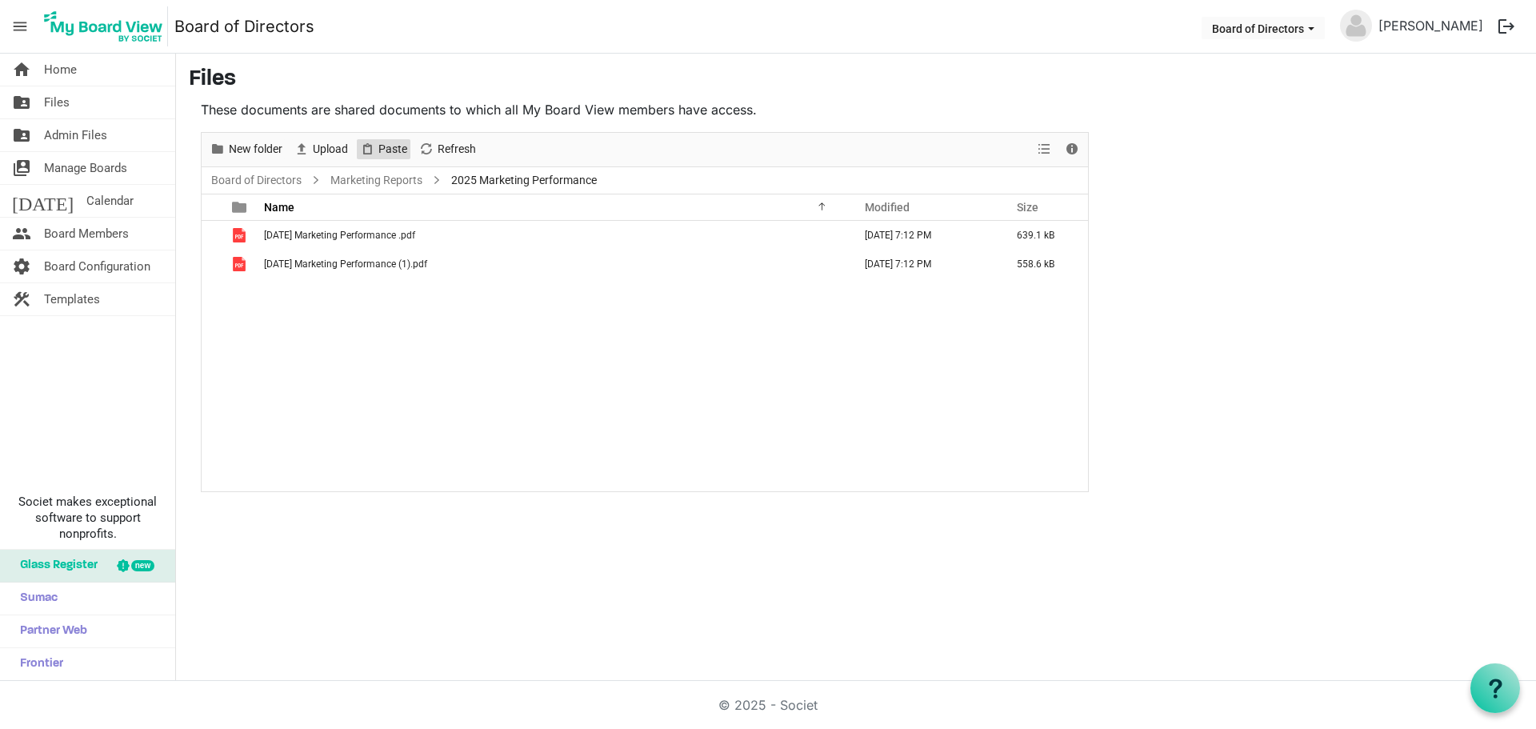
click at [379, 150] on span "Paste" at bounding box center [393, 149] width 32 height 20
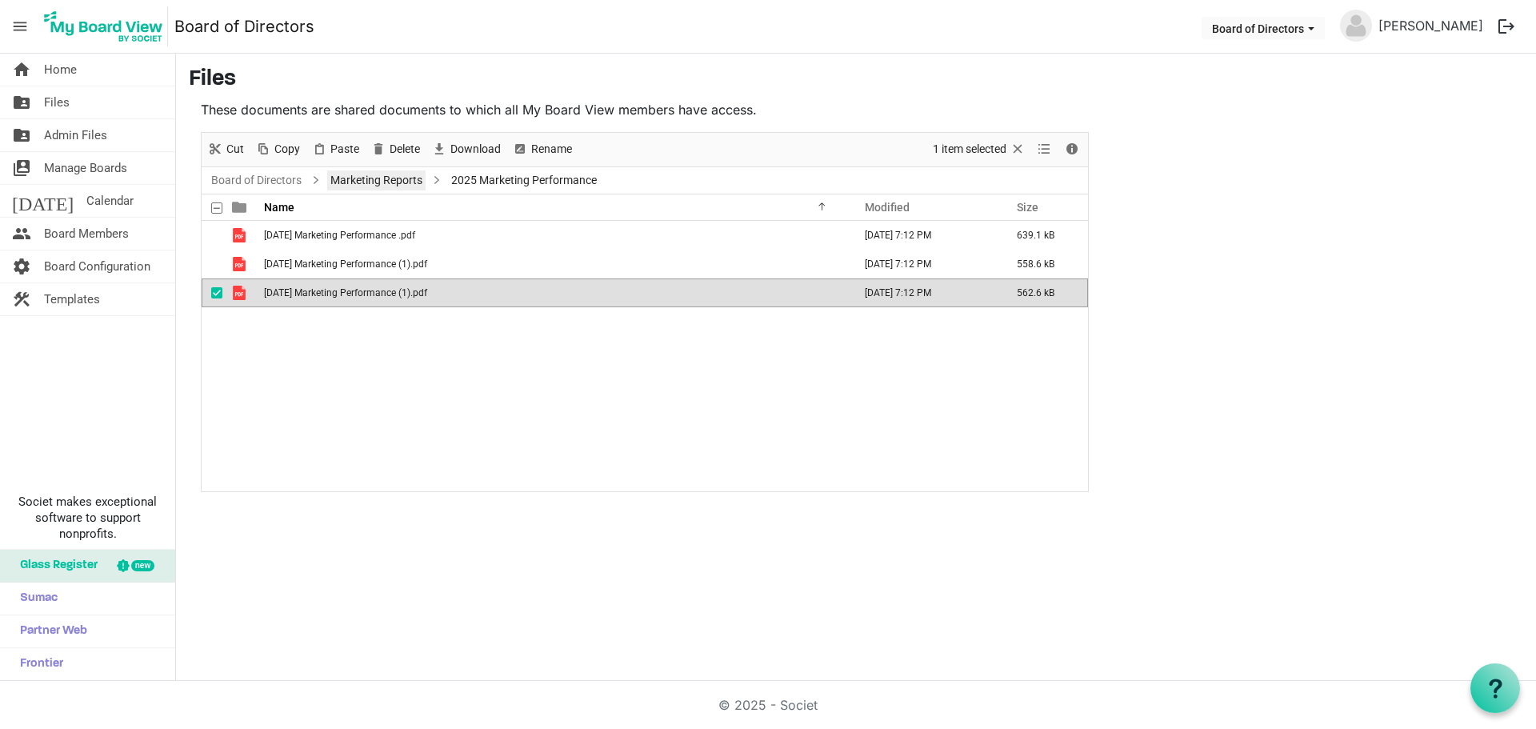
click at [380, 184] on link "Marketing Reports" at bounding box center [376, 180] width 98 height 20
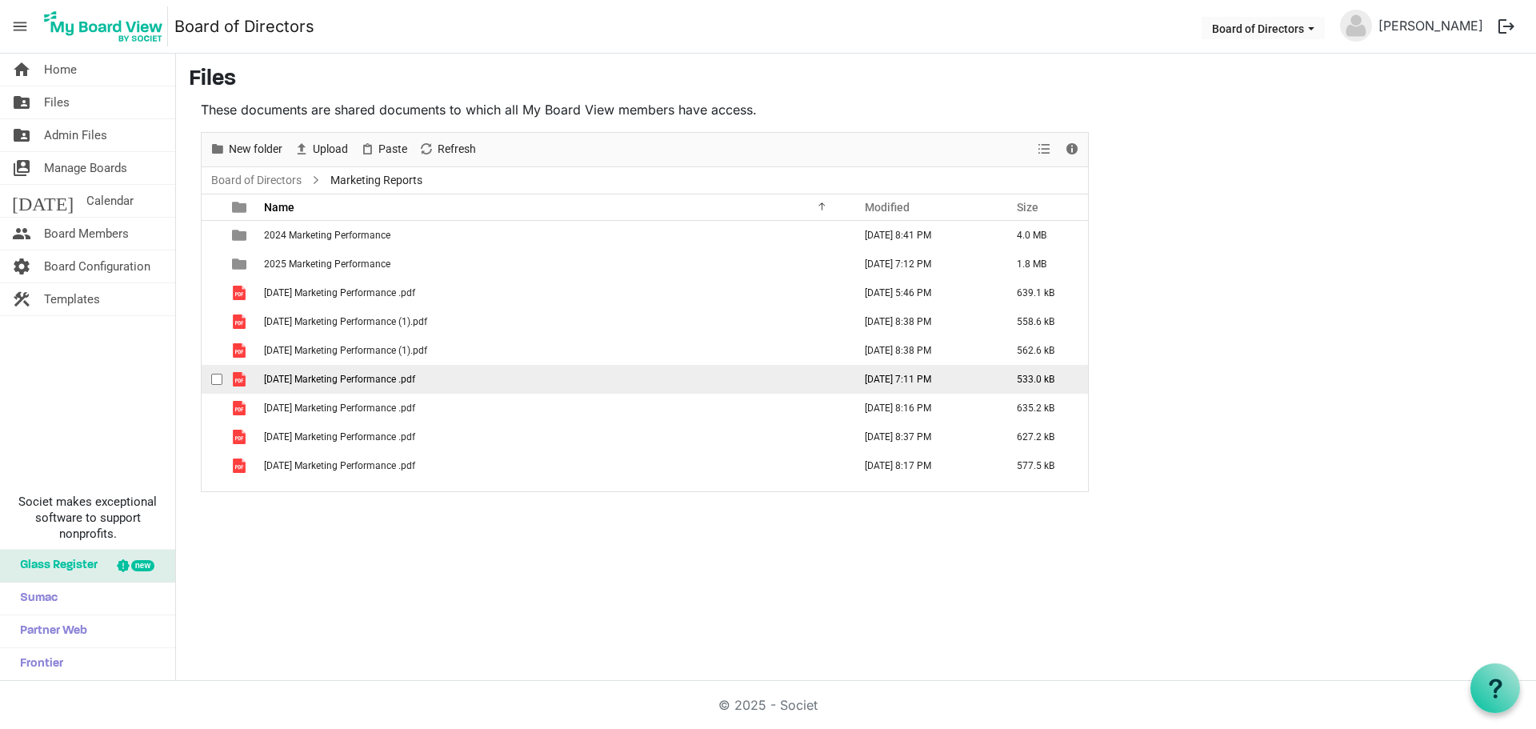
click at [302, 373] on span "July 2025 Marketing Performance .pdf" at bounding box center [339, 378] width 151 height 11
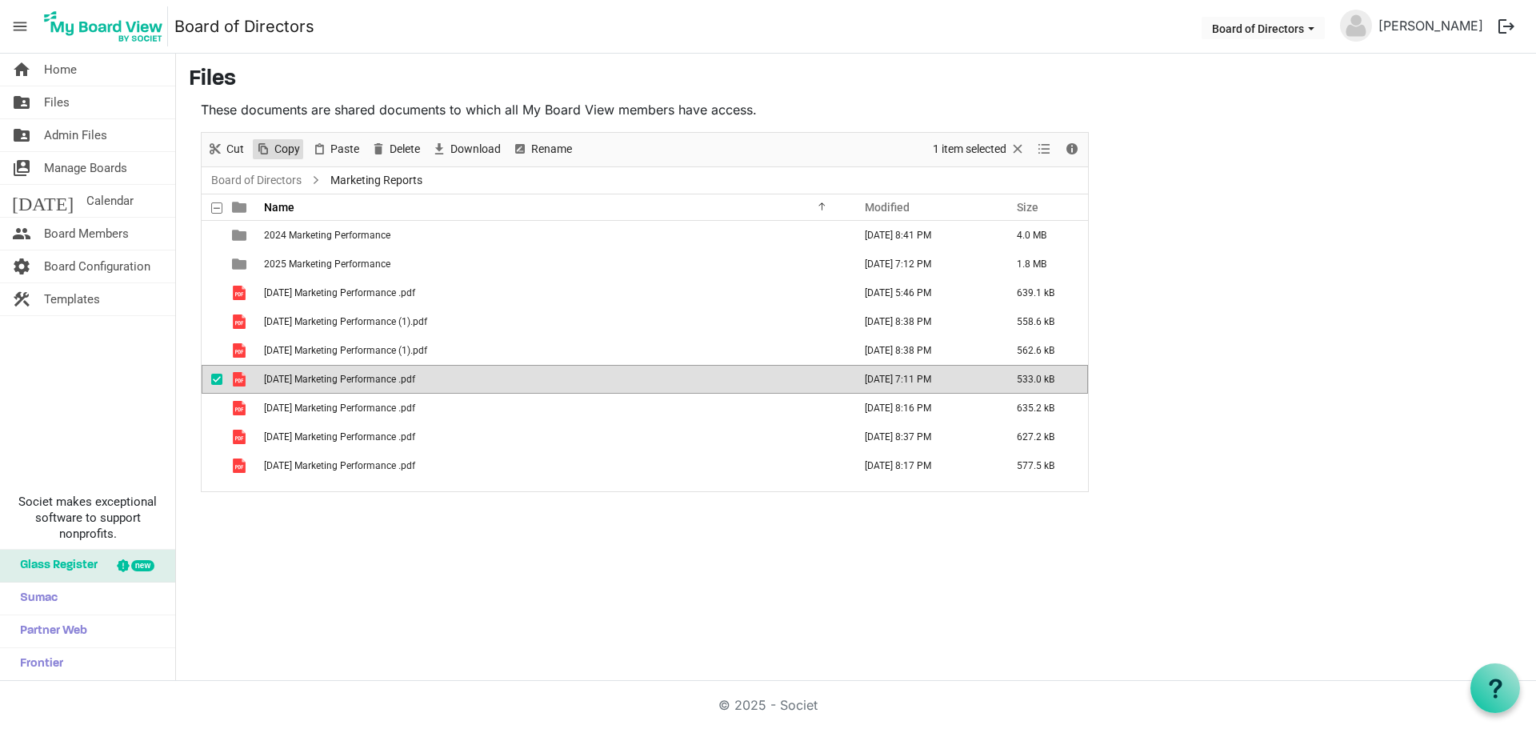
click at [288, 148] on span "Copy" at bounding box center [287, 149] width 29 height 20
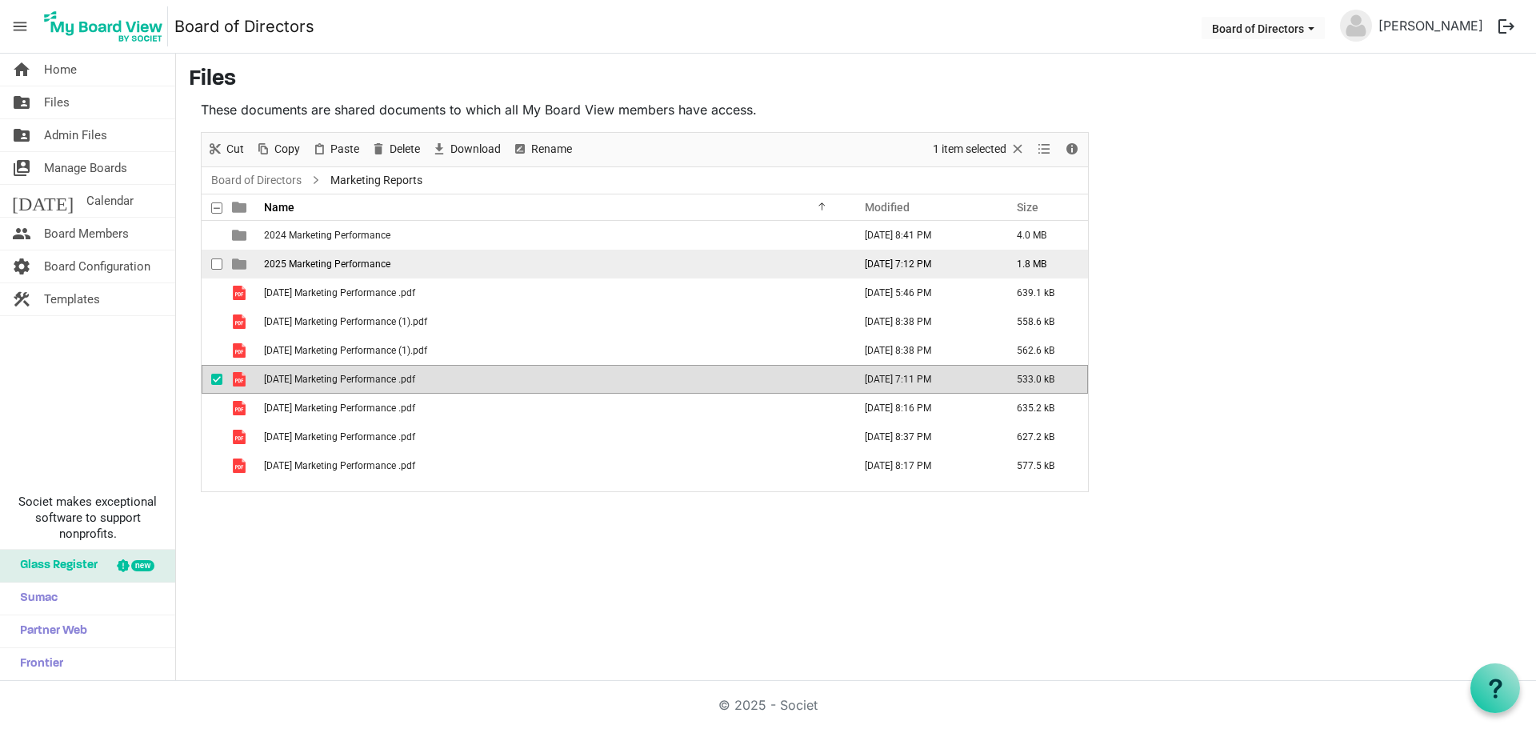
click at [316, 254] on td "2025 Marketing Performance" at bounding box center [553, 264] width 589 height 29
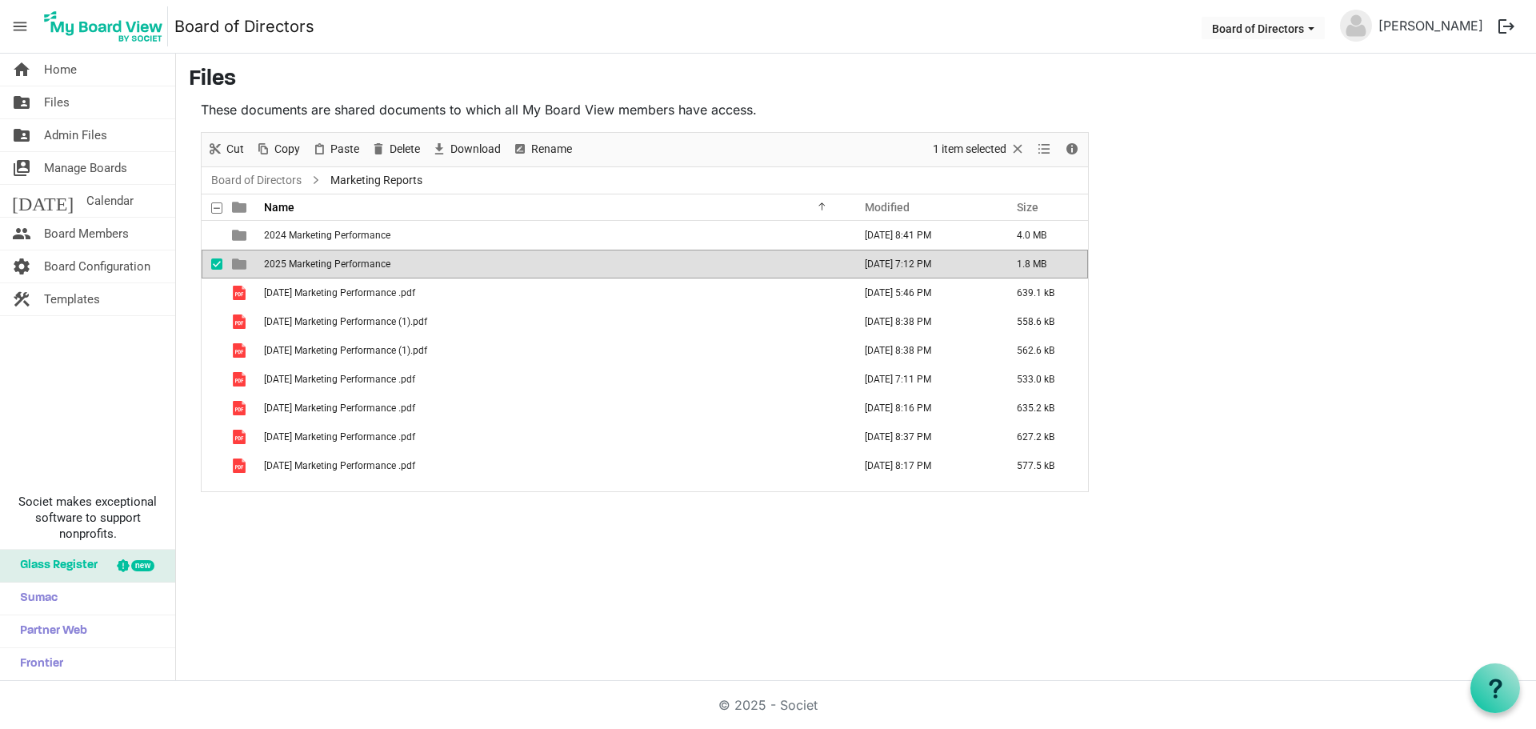
click at [316, 254] on td "2025 Marketing Performance" at bounding box center [553, 264] width 589 height 29
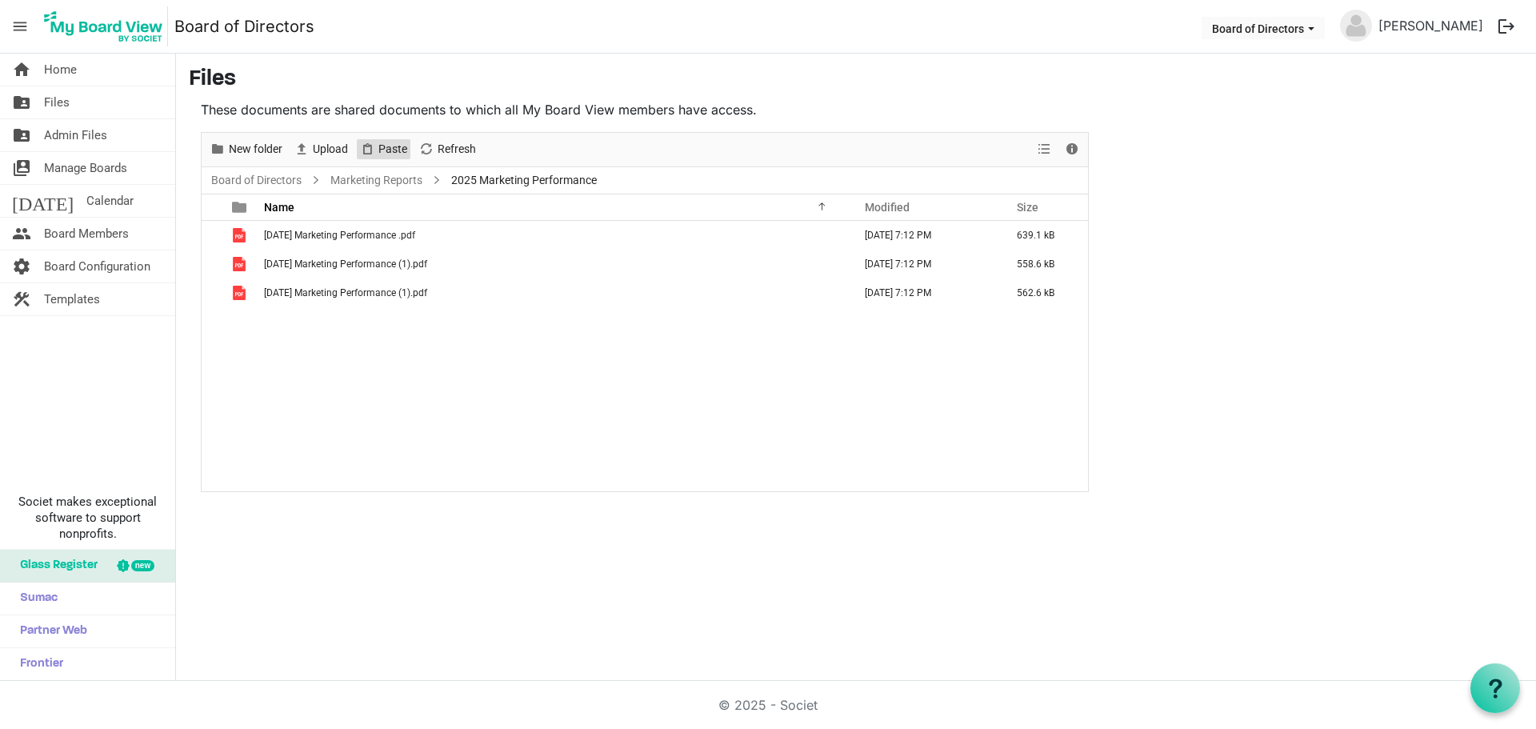
click at [391, 150] on span "Paste" at bounding box center [393, 149] width 32 height 20
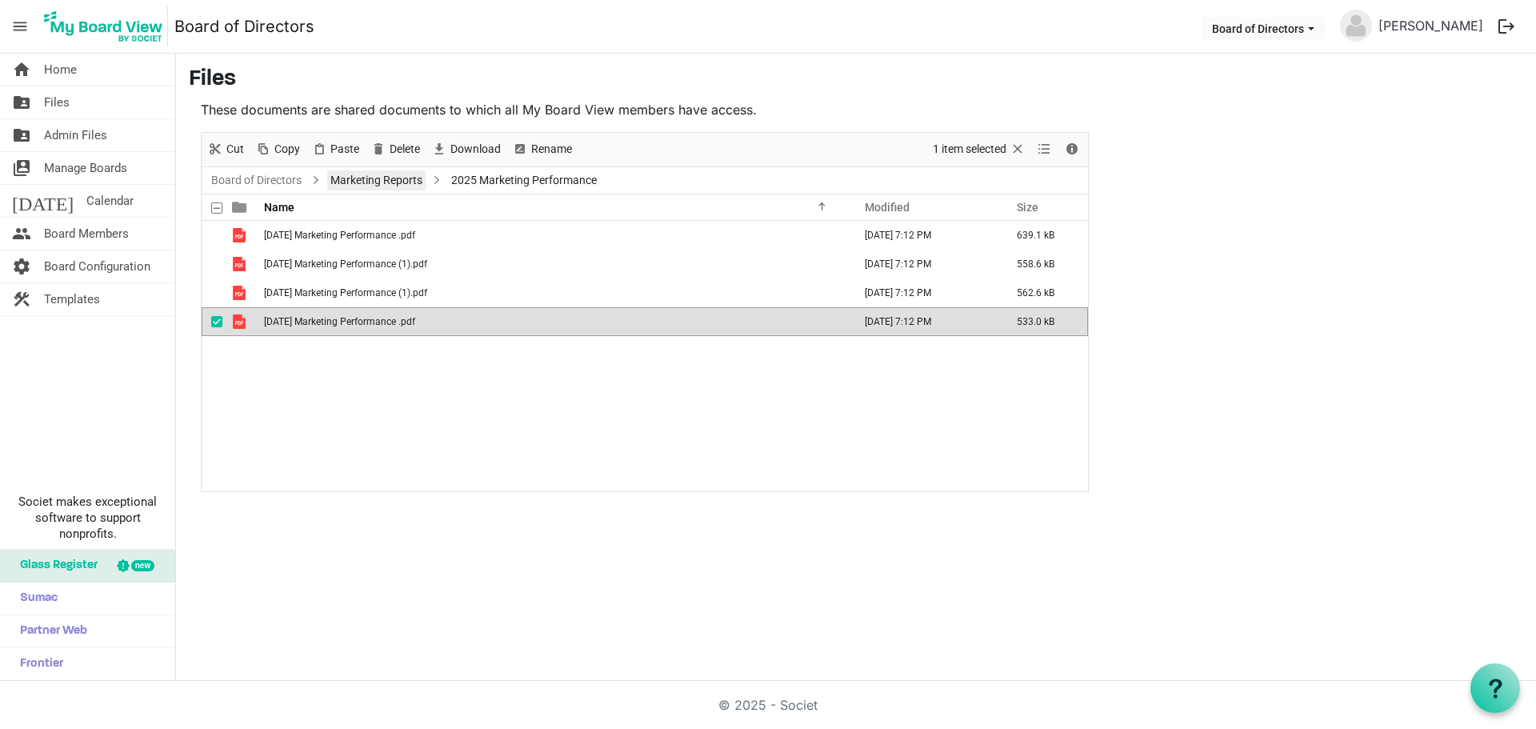
click at [371, 186] on link "Marketing Reports" at bounding box center [376, 180] width 98 height 20
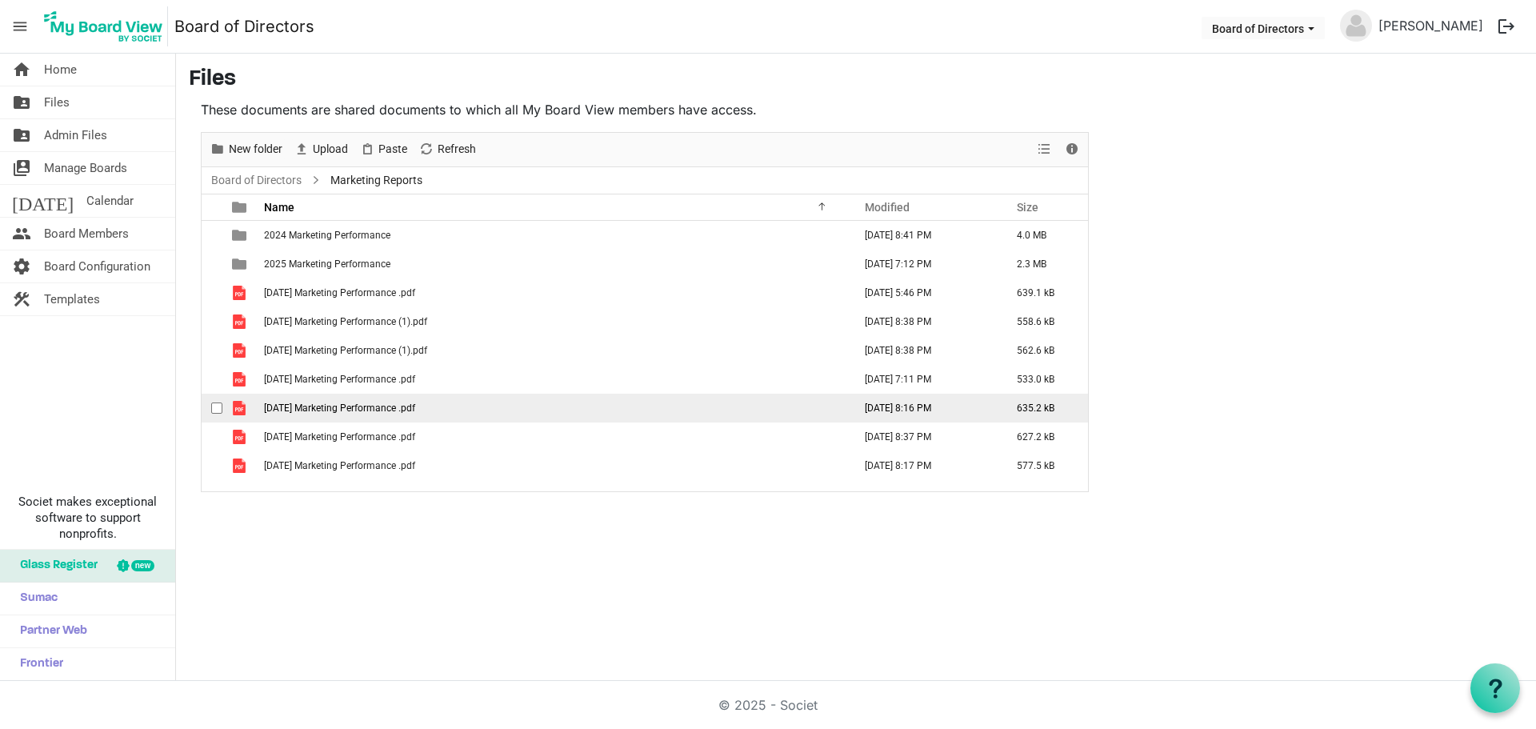
click at [304, 405] on span "June 2025 Marketing Performance .pdf" at bounding box center [339, 407] width 151 height 11
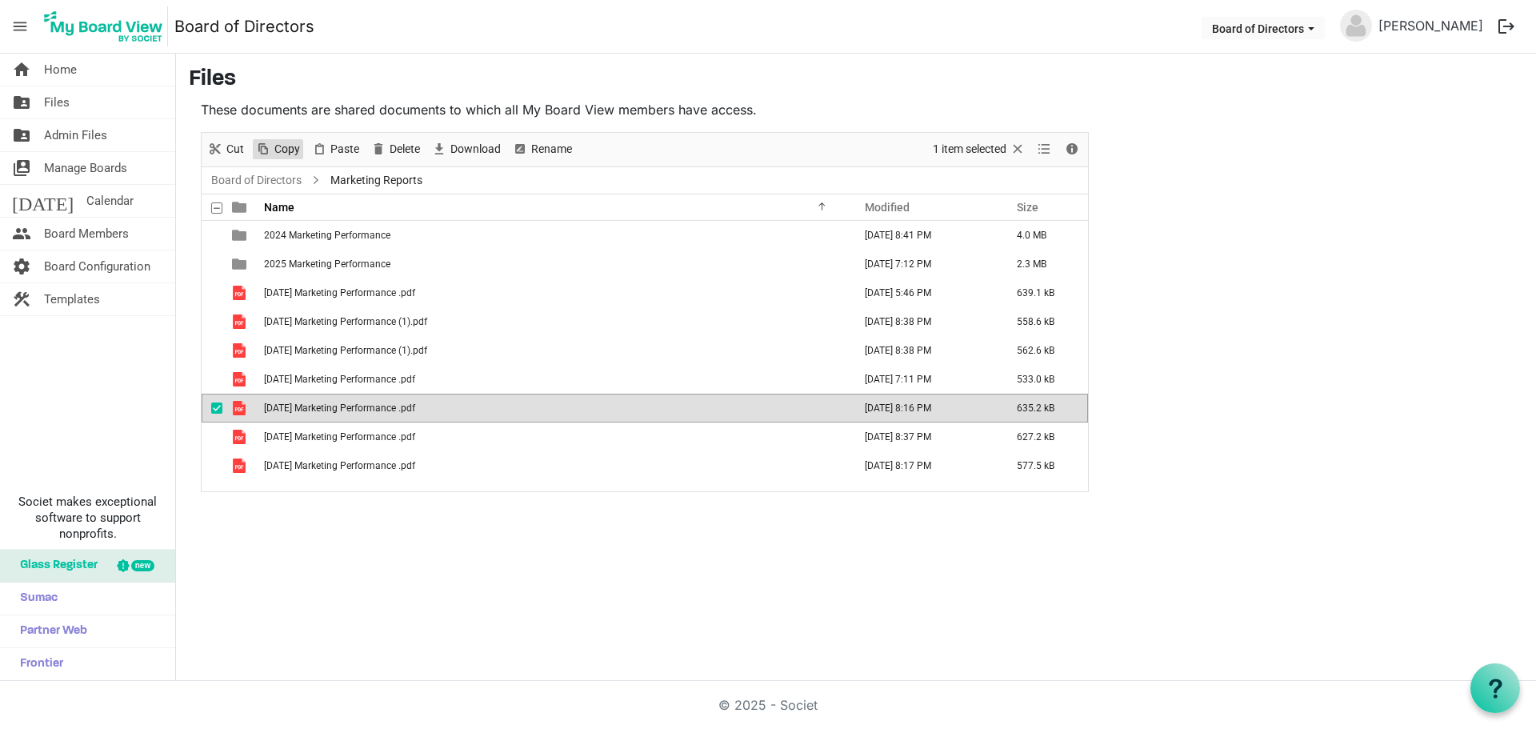
click at [290, 154] on span "Copy" at bounding box center [287, 149] width 29 height 20
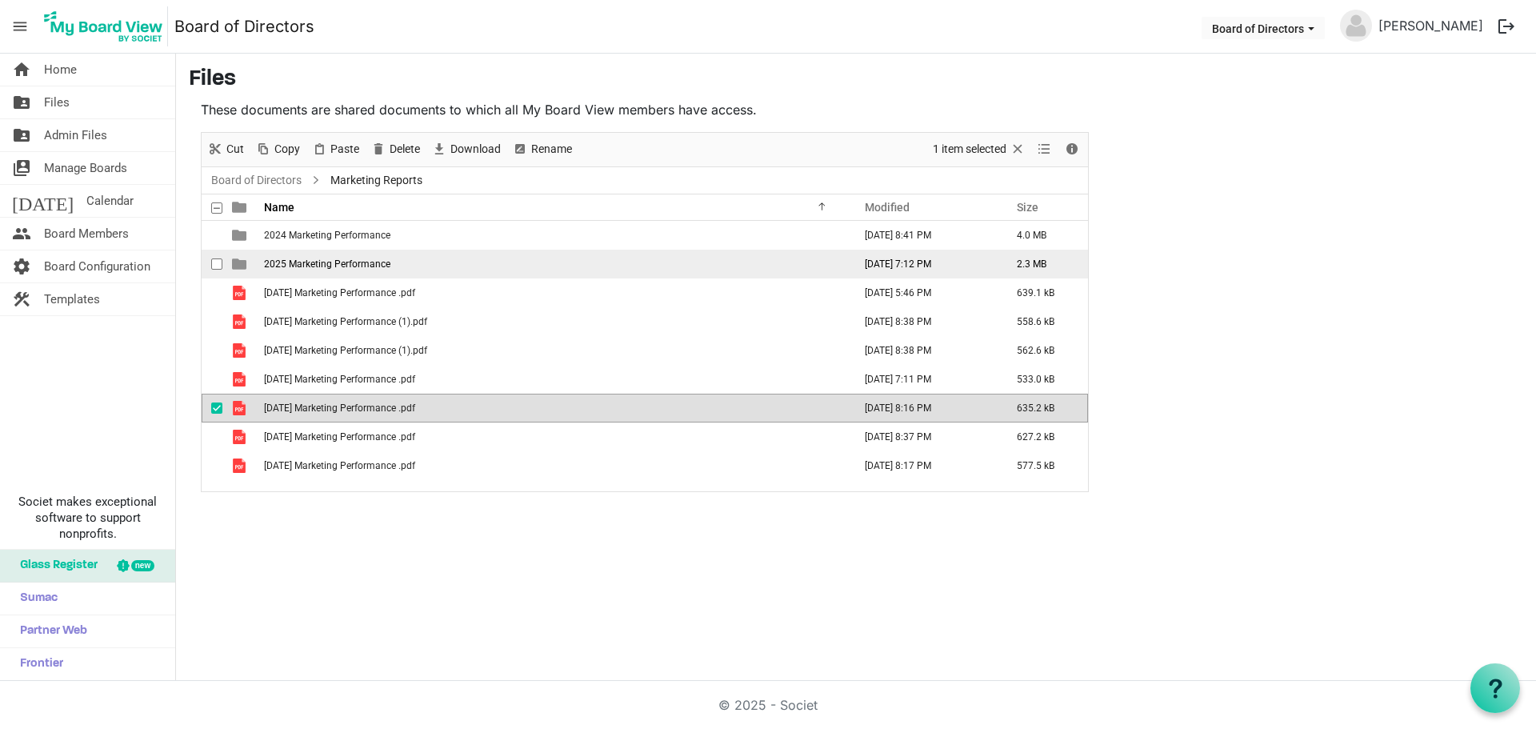
click at [317, 268] on span "2025 Marketing Performance" at bounding box center [327, 263] width 126 height 11
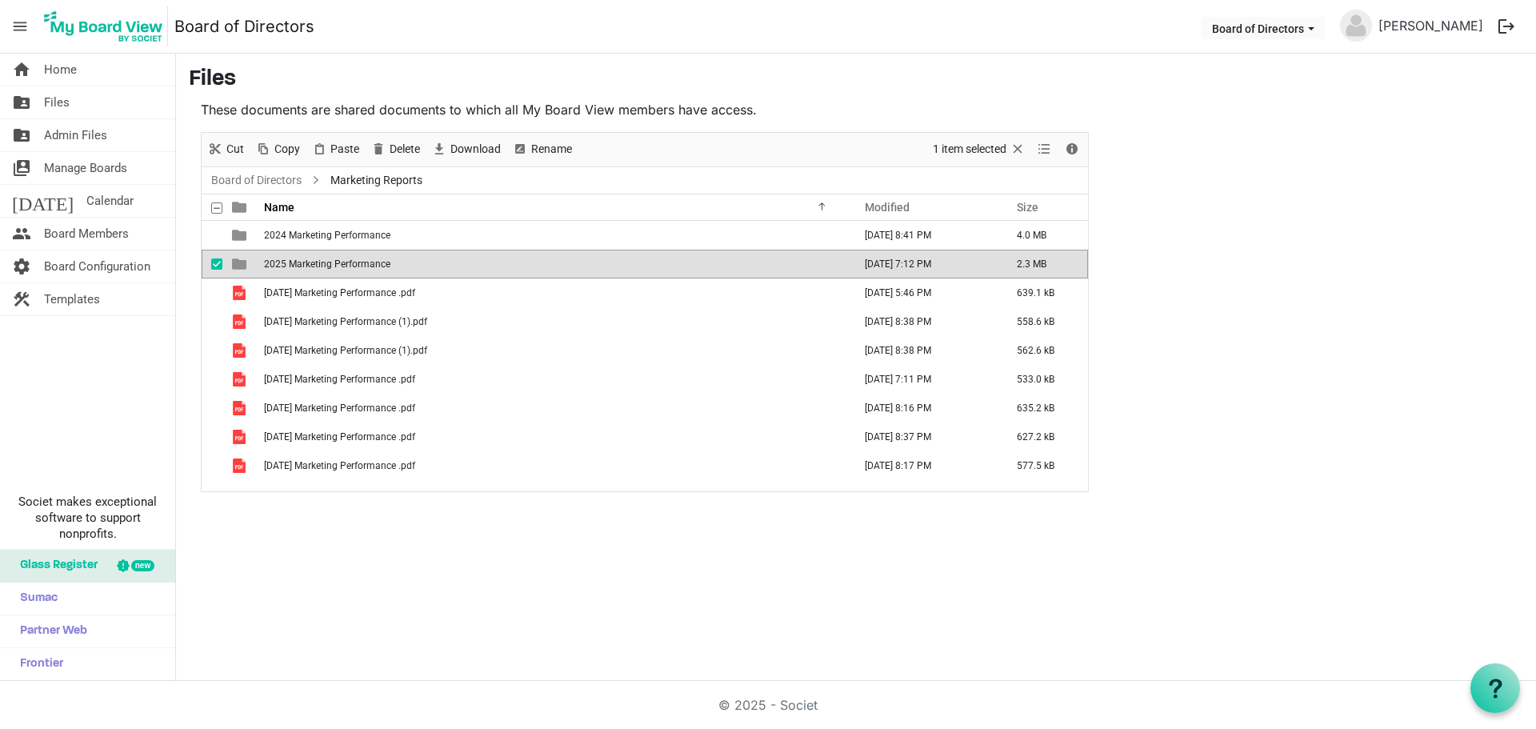
click at [317, 268] on span "2025 Marketing Performance" at bounding box center [327, 263] width 126 height 11
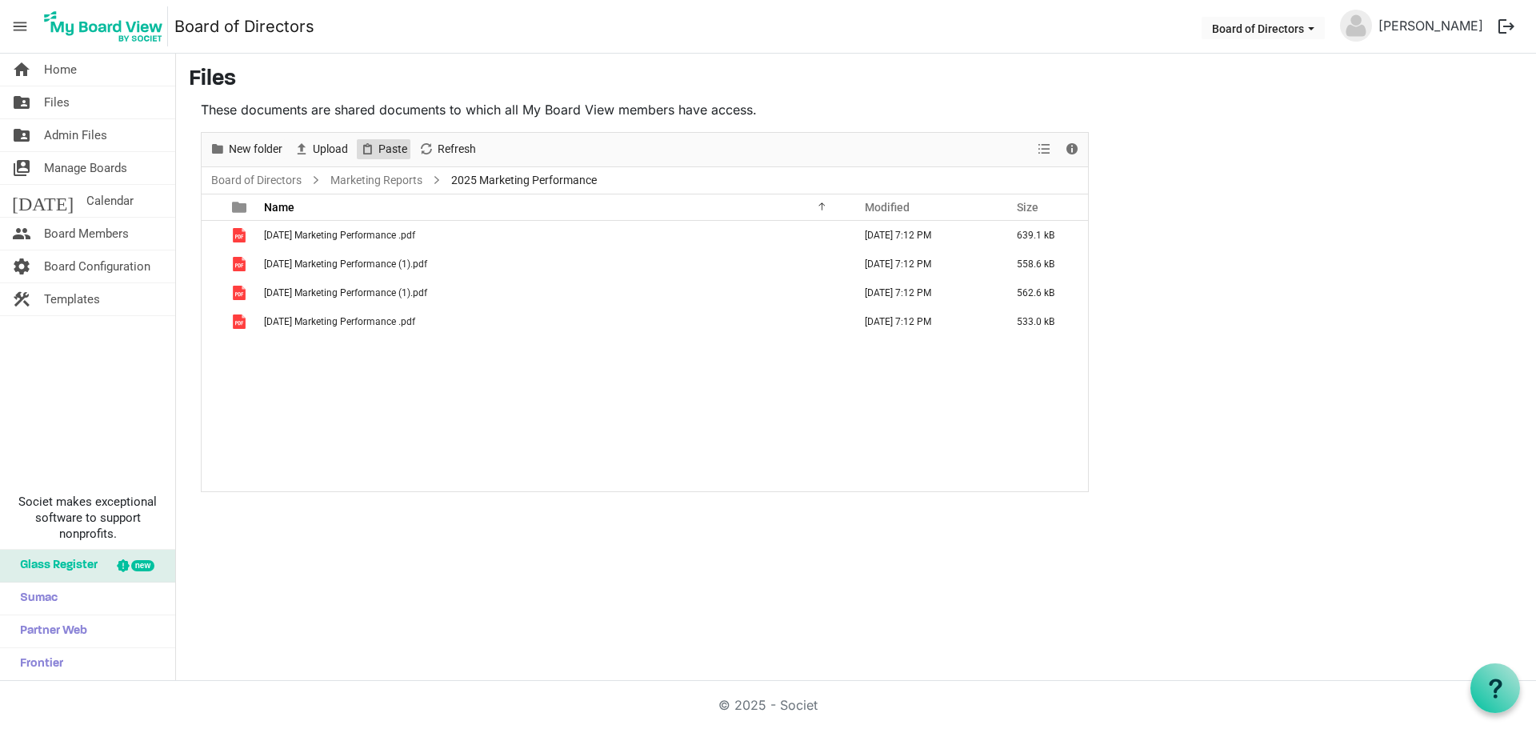
click at [381, 148] on span "Paste" at bounding box center [393, 149] width 32 height 20
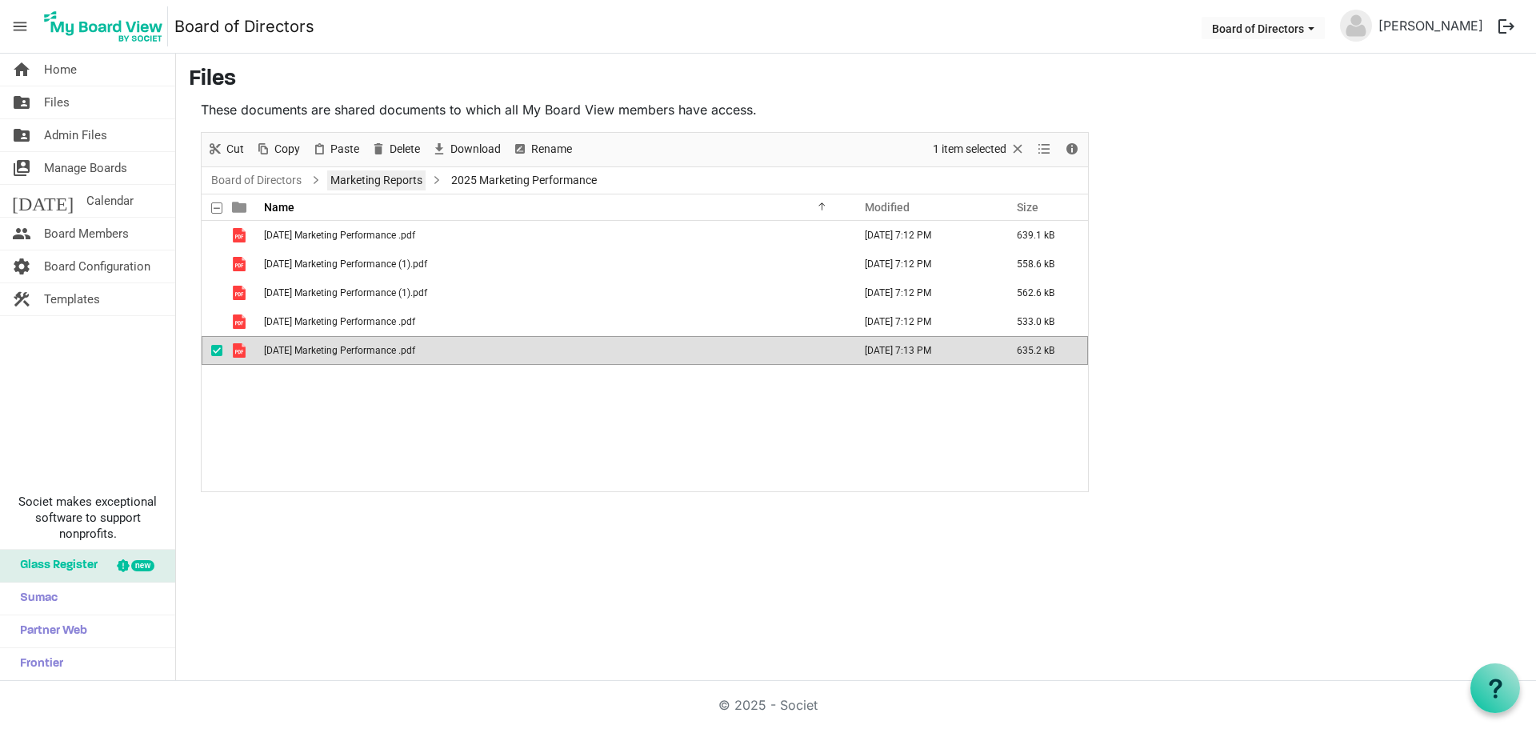
click at [375, 178] on link "Marketing Reports" at bounding box center [376, 180] width 98 height 20
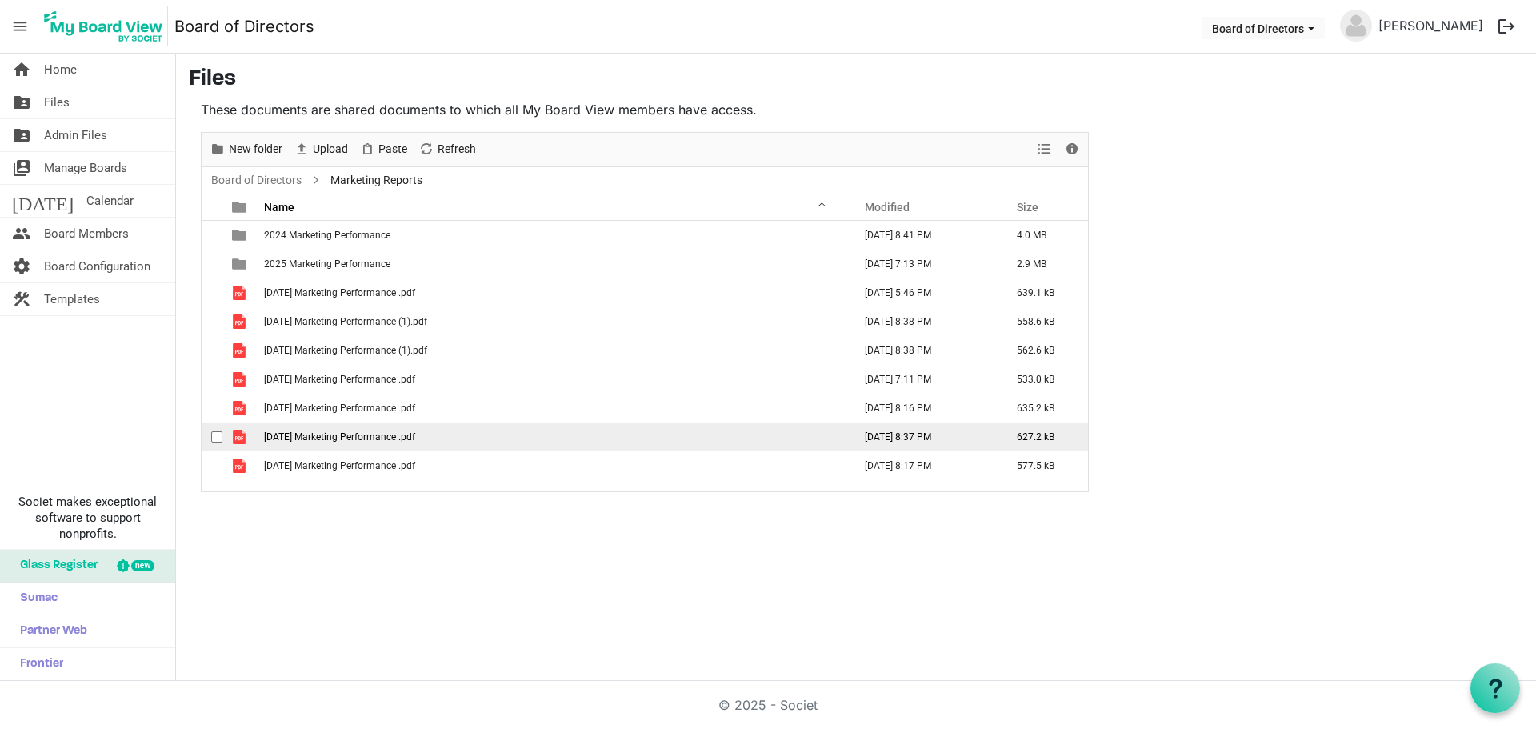
click at [297, 437] on span "March 2025 Marketing Performance .pdf" at bounding box center [339, 436] width 151 height 11
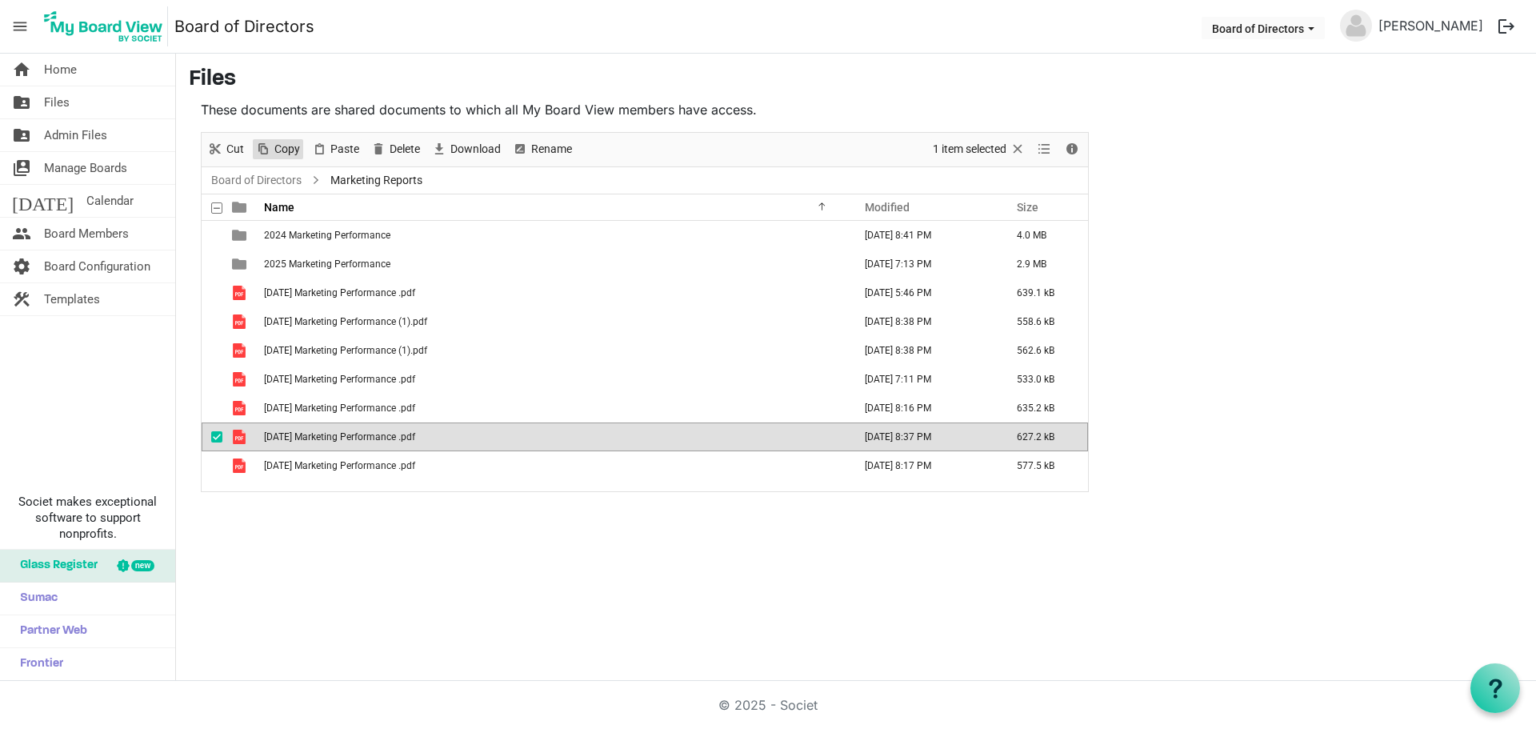
click at [282, 152] on span "Copy" at bounding box center [287, 149] width 29 height 20
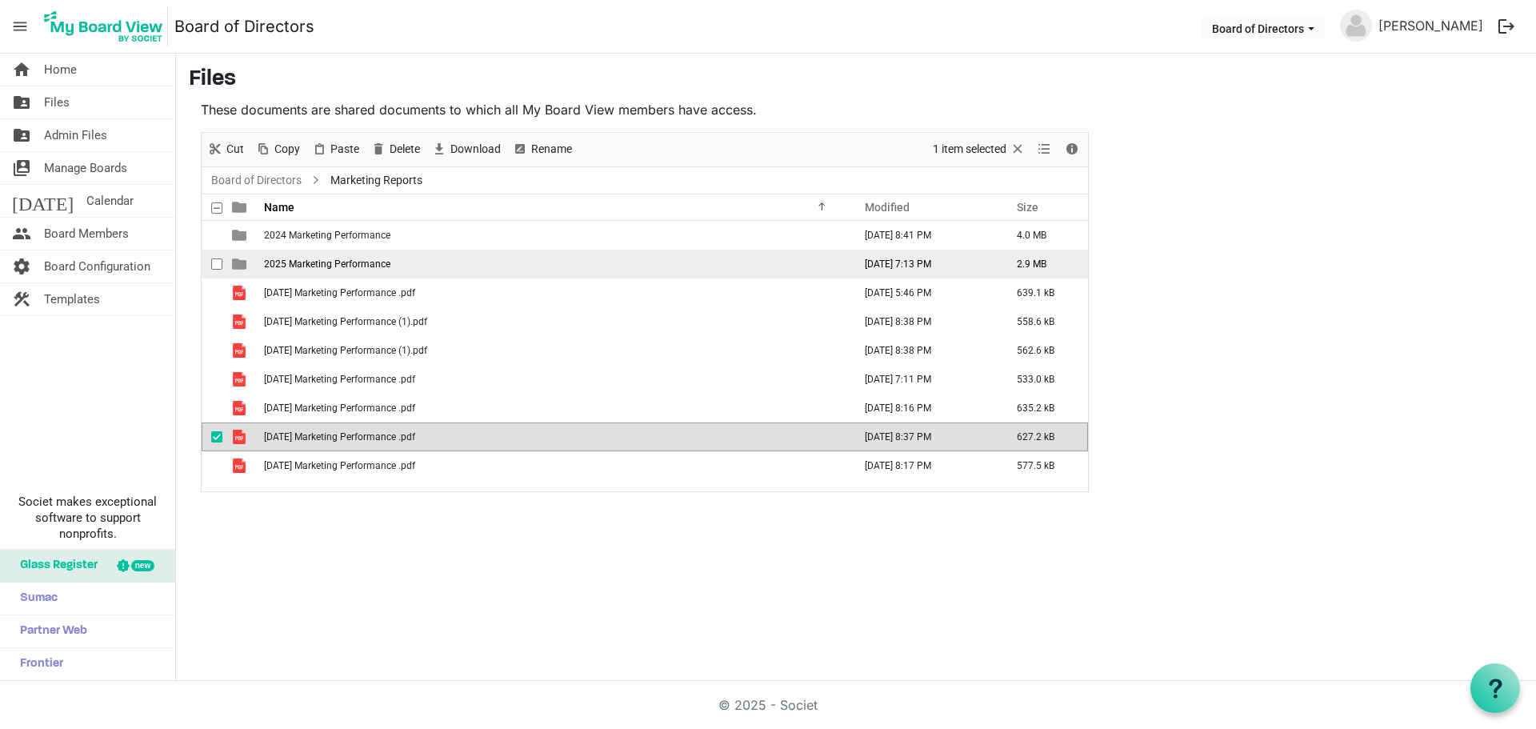
click at [324, 269] on span "2025 Marketing Performance" at bounding box center [327, 263] width 126 height 11
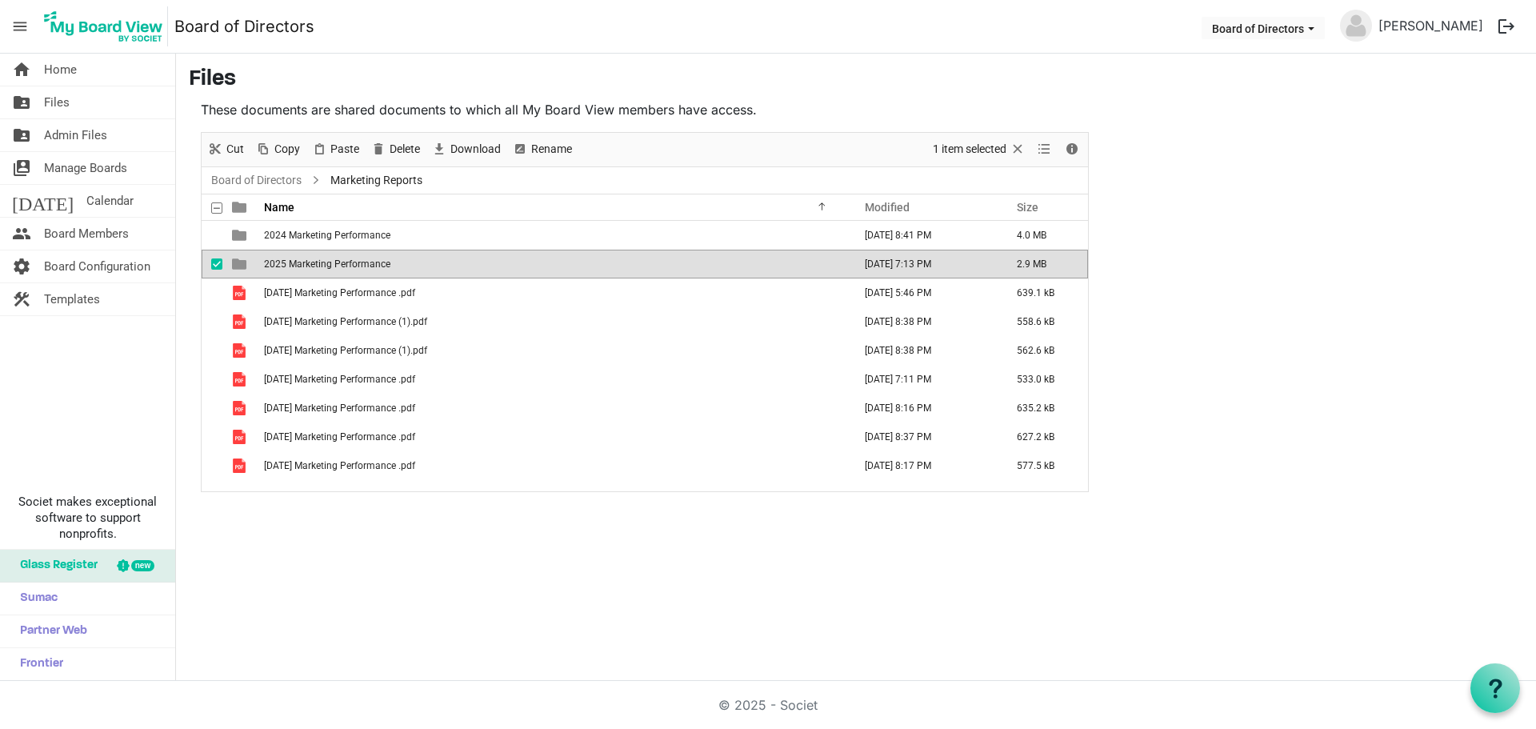
click at [324, 269] on span "2025 Marketing Performance" at bounding box center [327, 263] width 126 height 11
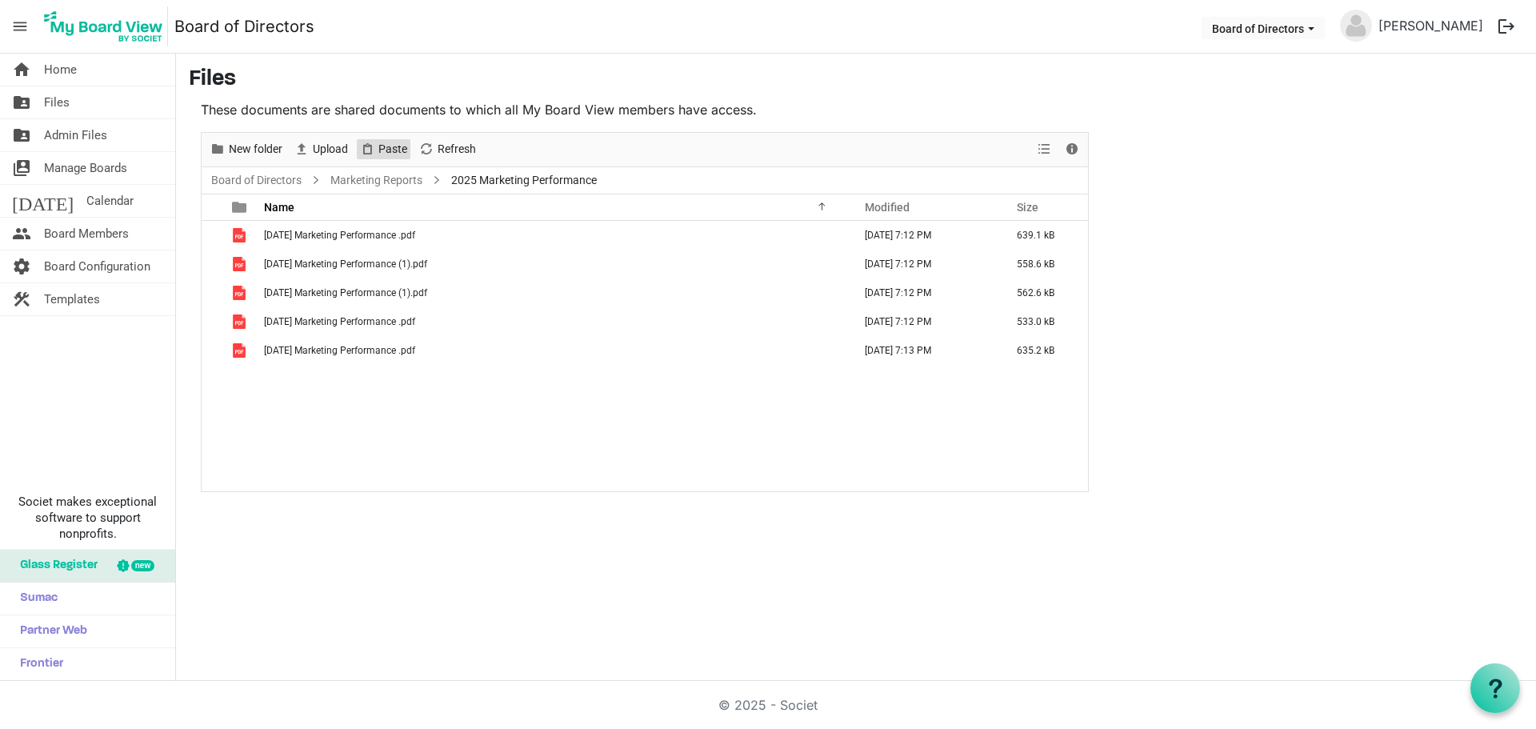
click at [388, 145] on span "Paste" at bounding box center [393, 149] width 32 height 20
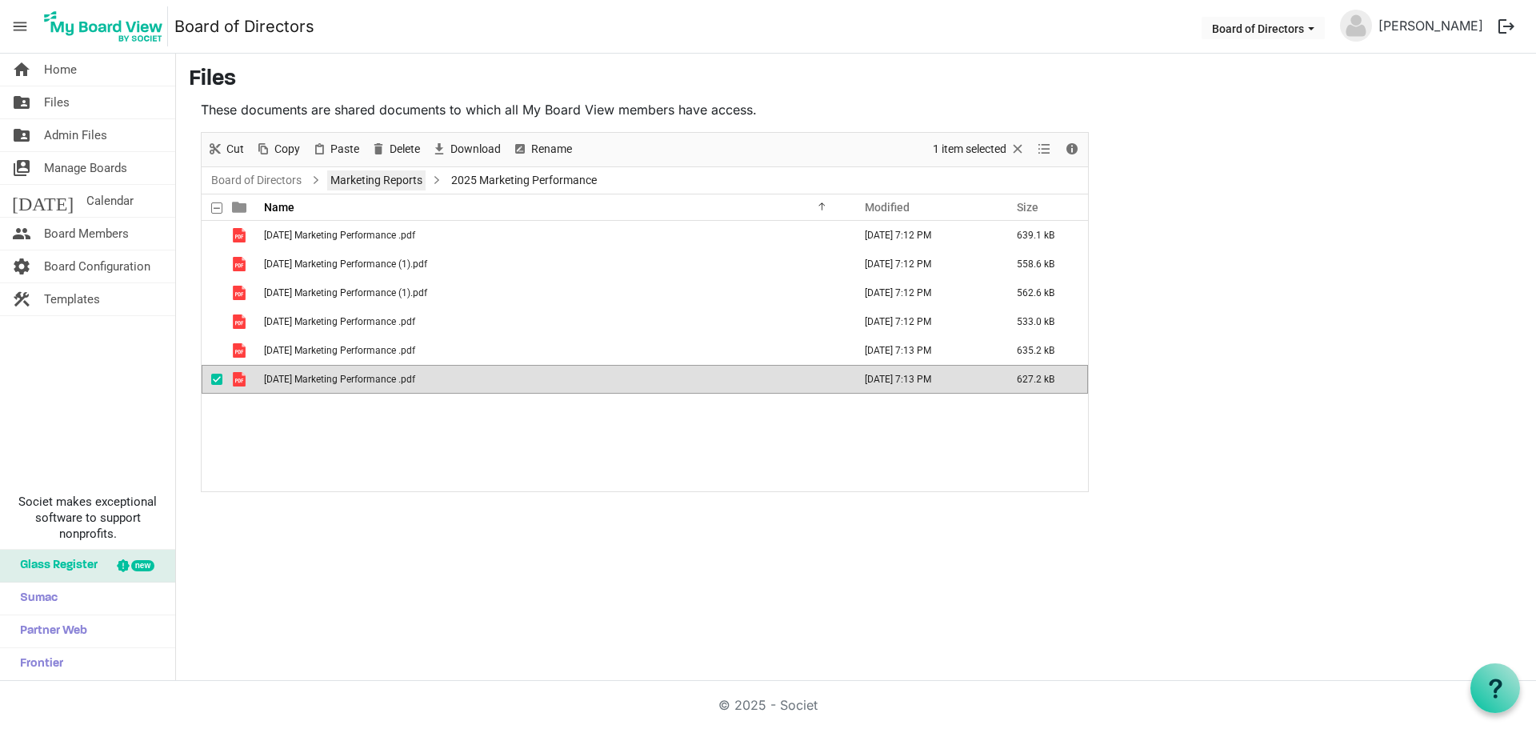
click at [386, 176] on link "Marketing Reports" at bounding box center [376, 180] width 98 height 20
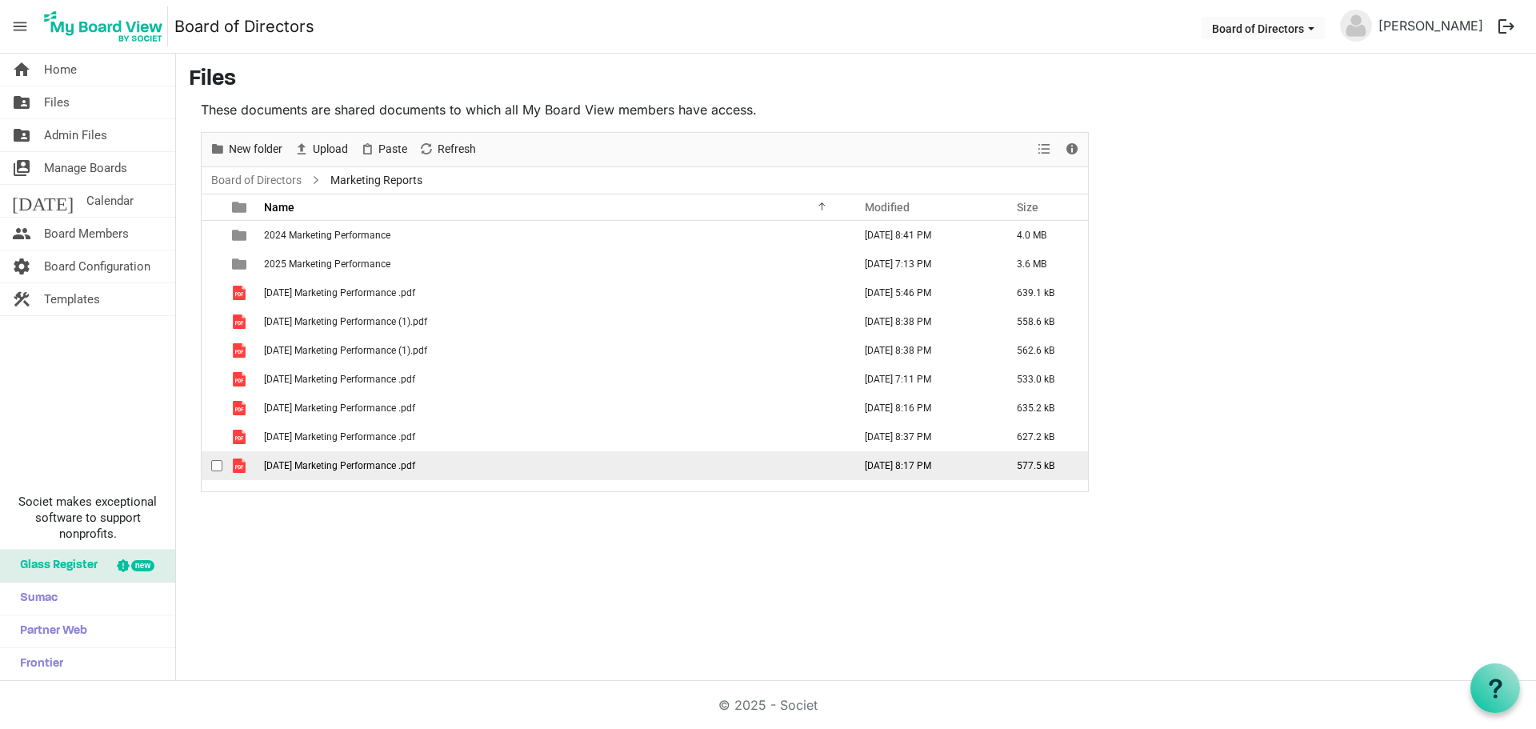
click at [326, 467] on span "May 2025 Marketing Performance .pdf" at bounding box center [339, 465] width 151 height 11
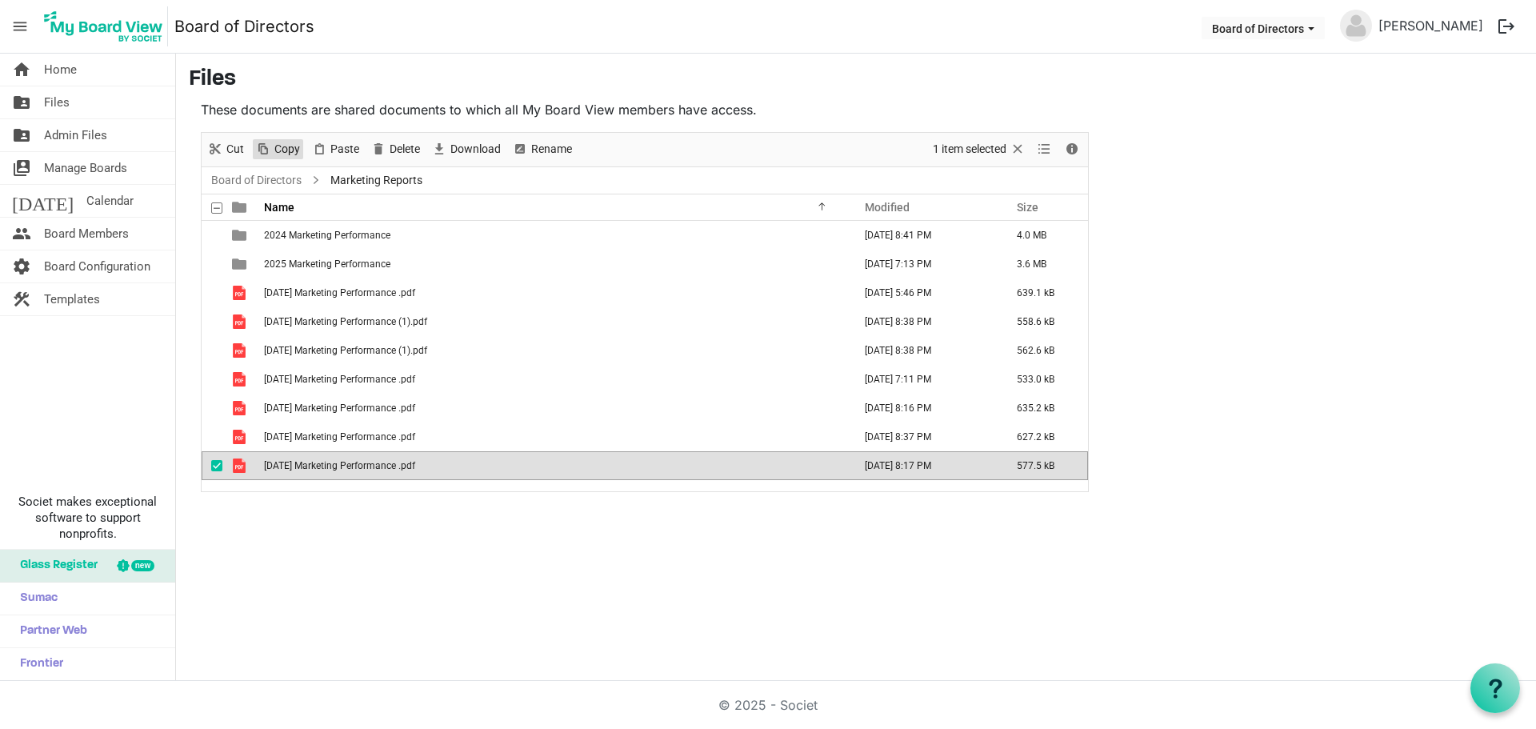
click at [287, 146] on span "Copy" at bounding box center [287, 149] width 29 height 20
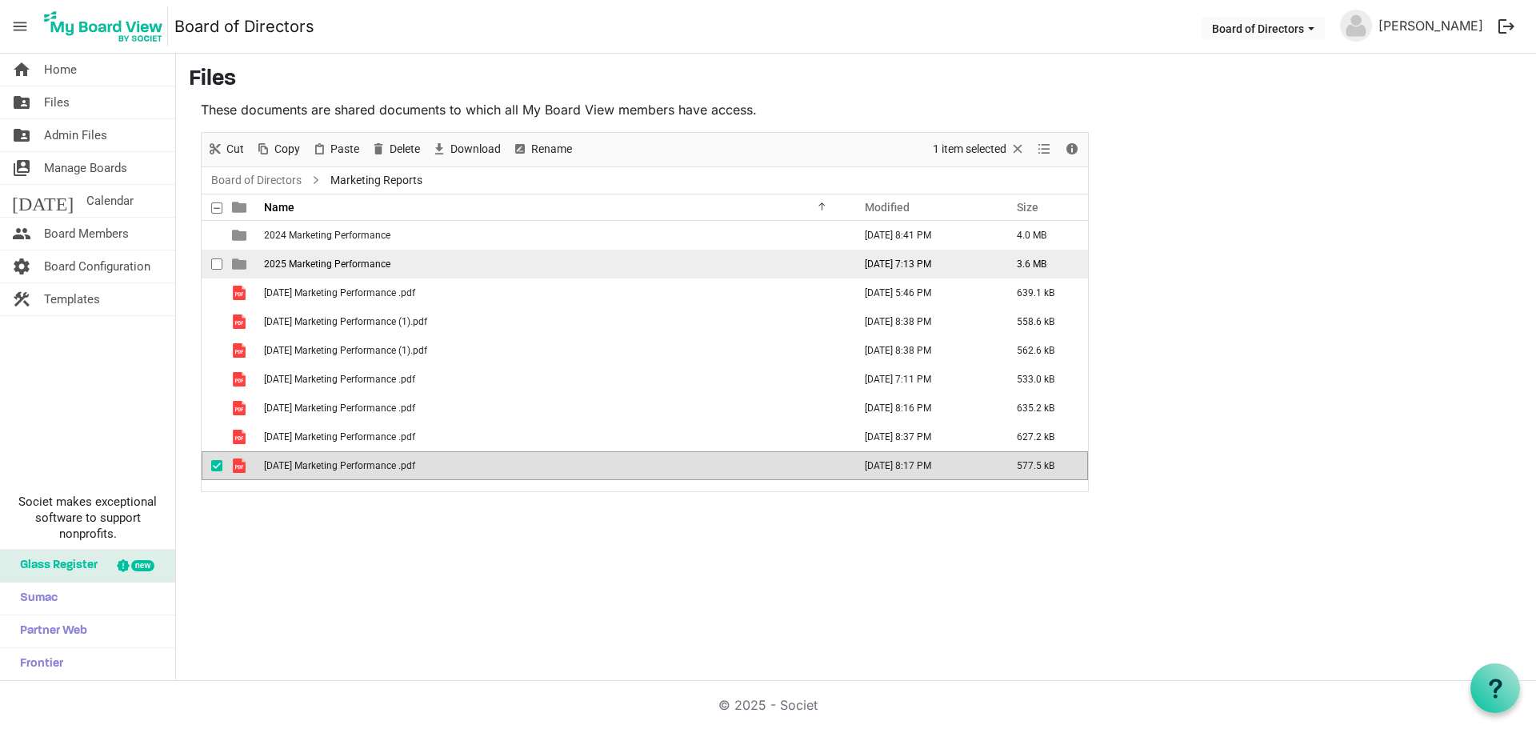
click at [304, 262] on span "2025 Marketing Performance" at bounding box center [327, 263] width 126 height 11
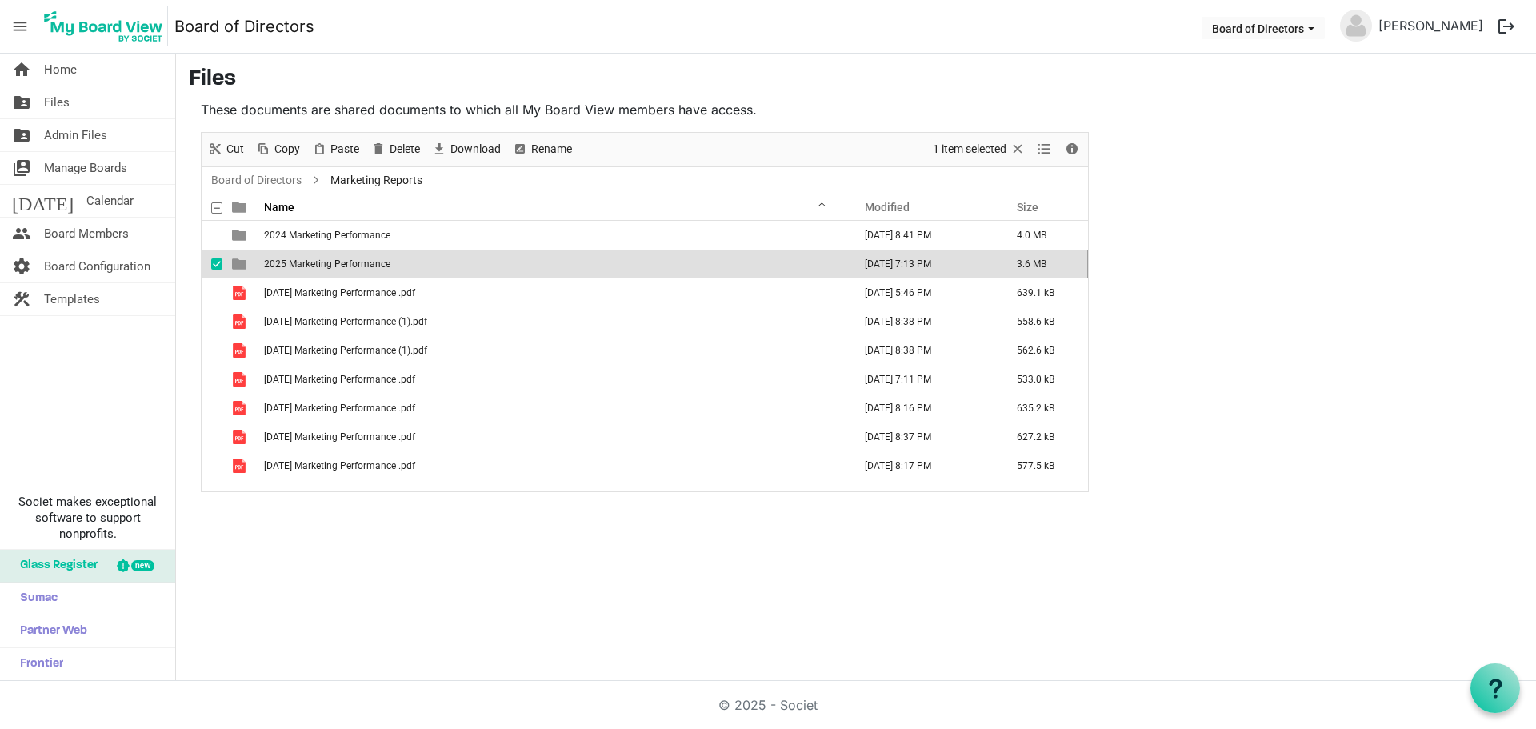
click at [304, 262] on span "2025 Marketing Performance" at bounding box center [327, 263] width 126 height 11
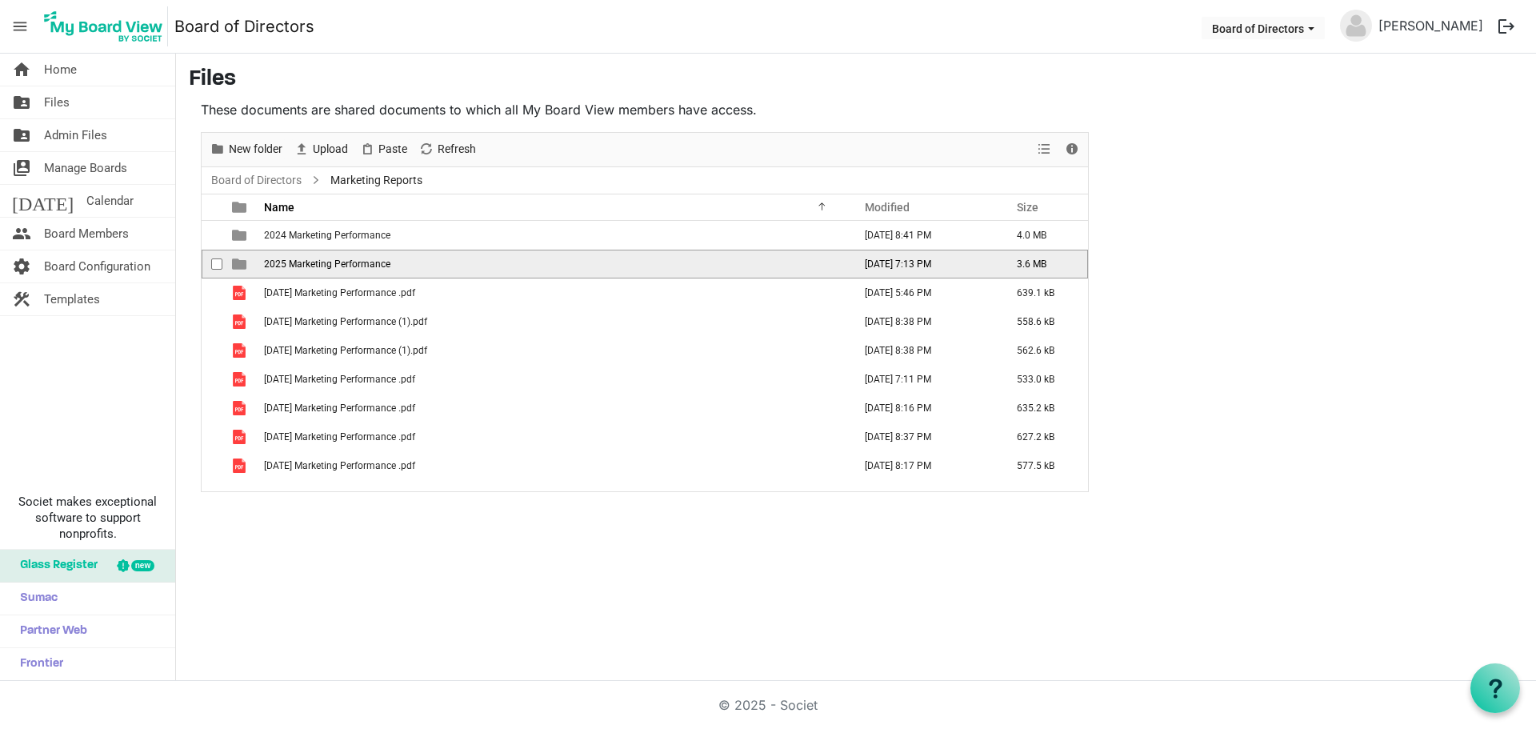
click at [304, 262] on span "2025 Marketing Performance" at bounding box center [327, 263] width 126 height 11
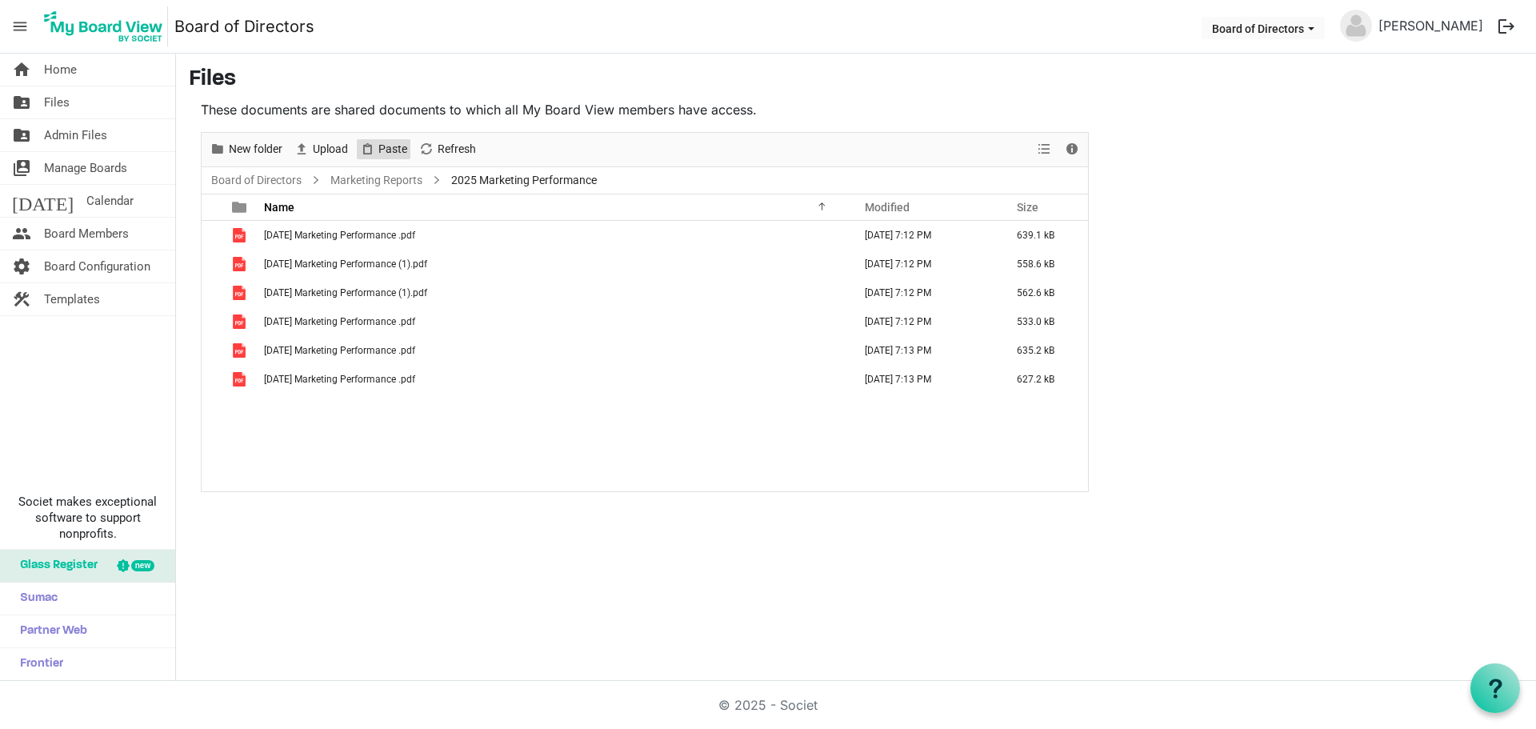
click at [395, 144] on span "Paste" at bounding box center [393, 149] width 32 height 20
